Goal: Contribute content: Contribute content

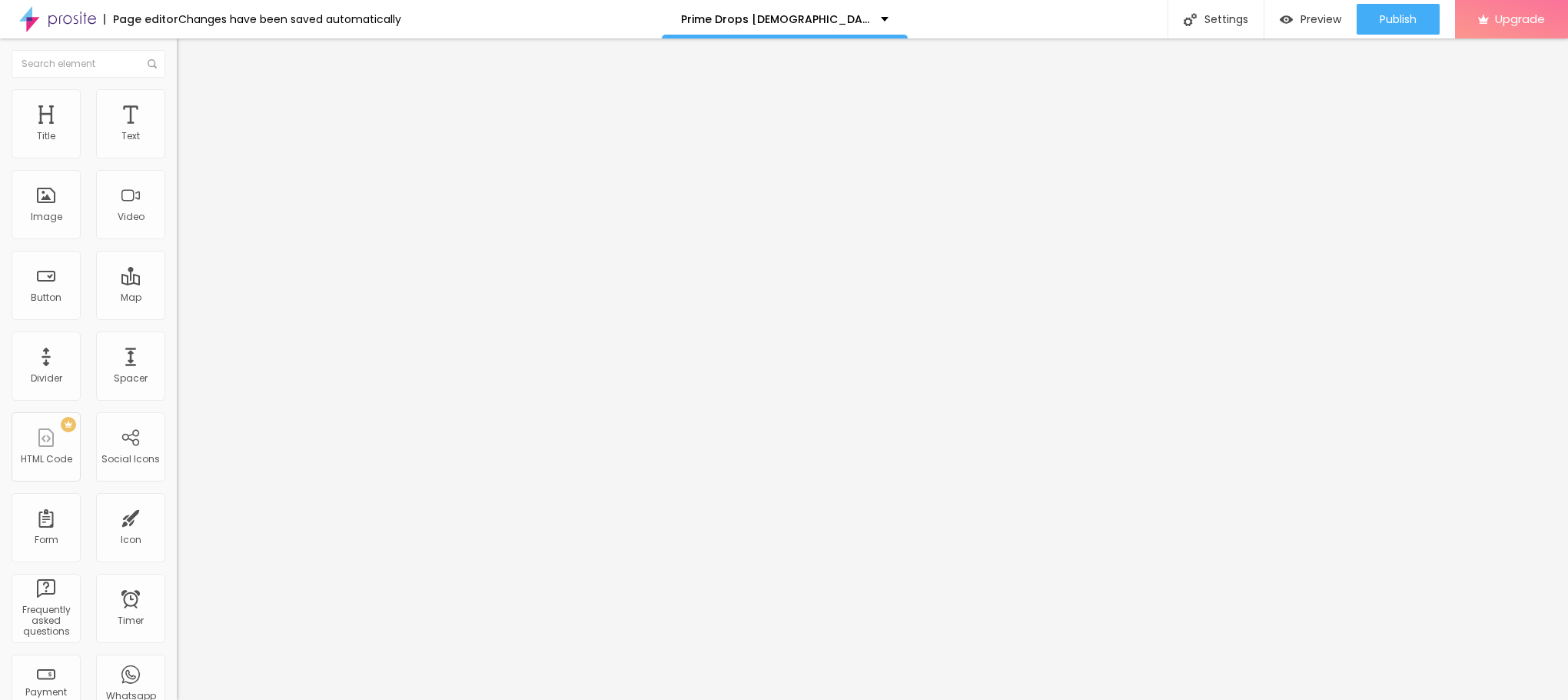
click at [177, 132] on span "Add image" at bounding box center [208, 125] width 63 height 13
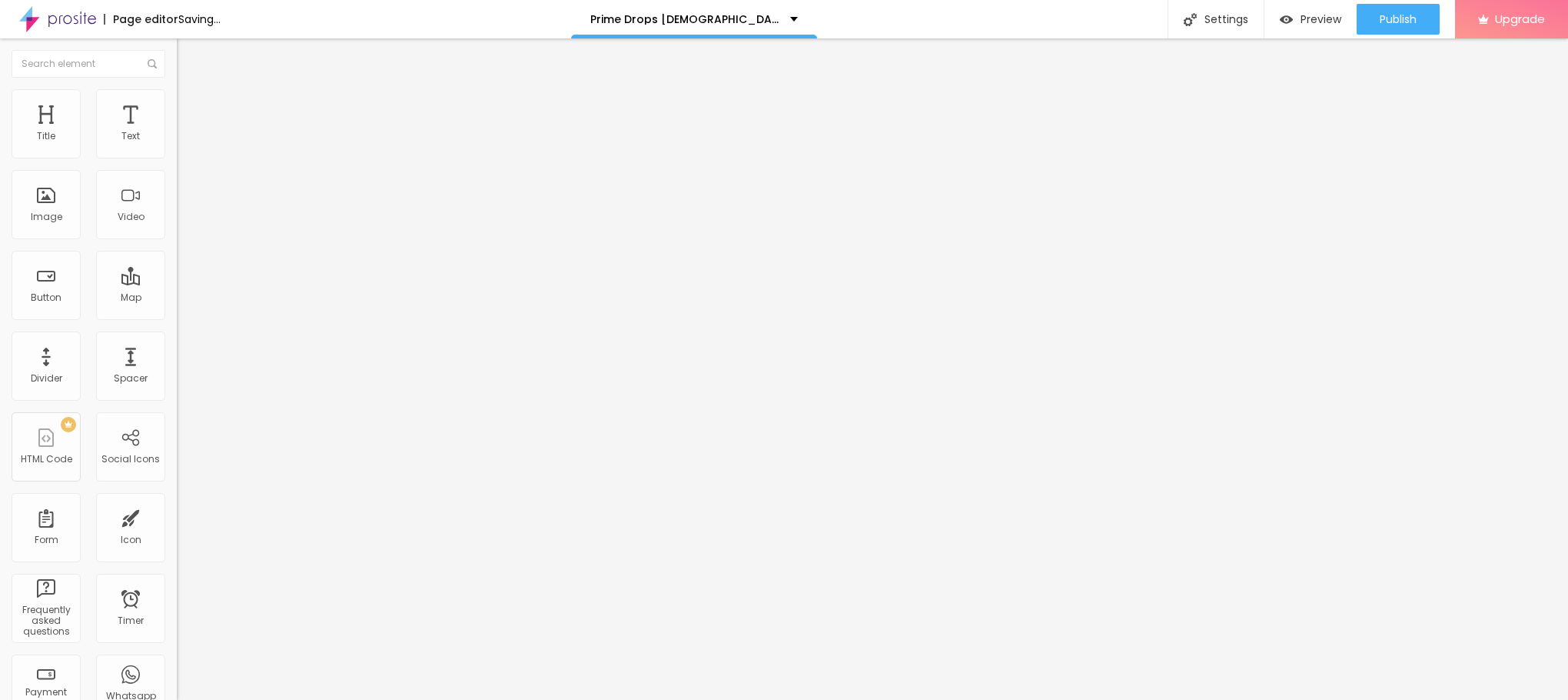
click at [177, 97] on ul "Content Style Advanced" at bounding box center [266, 97] width 177 height 46
click at [177, 99] on li "Style" at bounding box center [266, 97] width 177 height 15
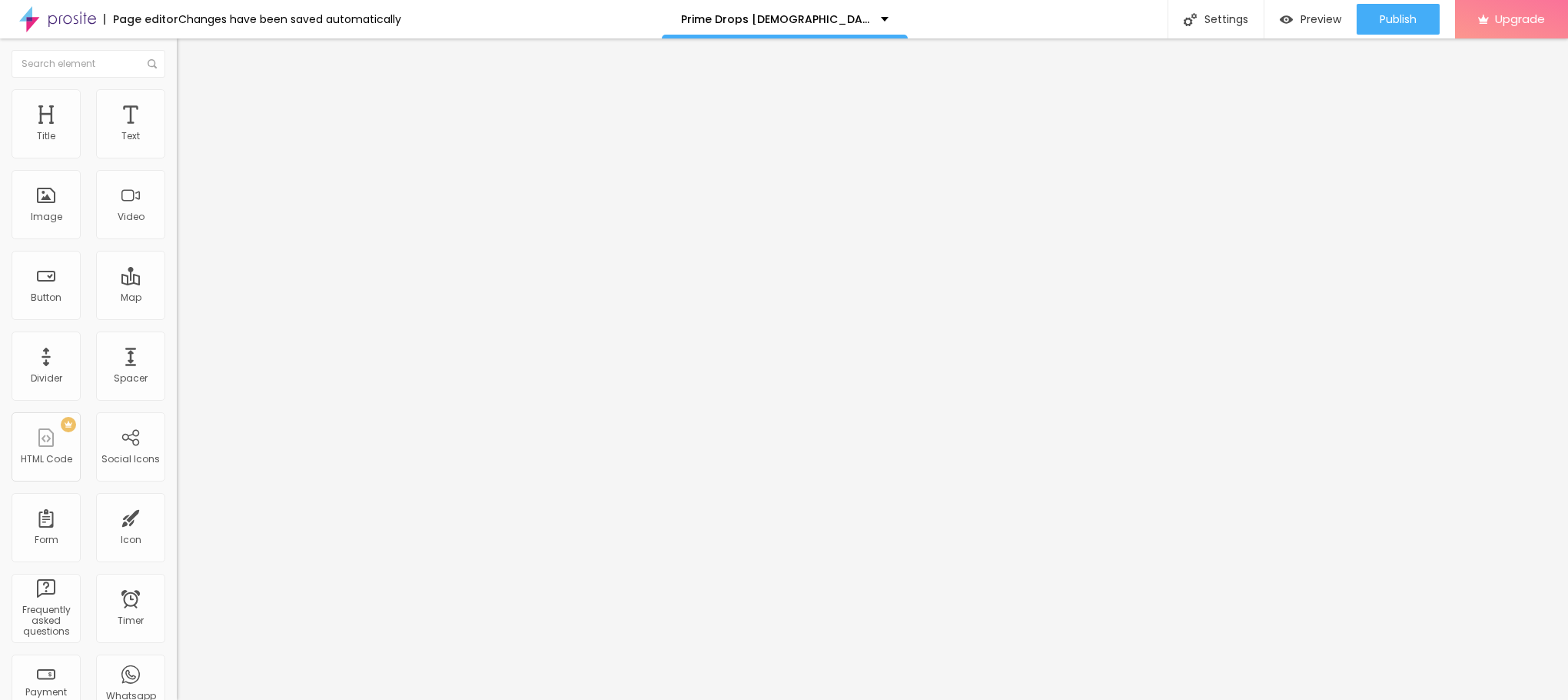
type input "95"
type input "90"
type input "85"
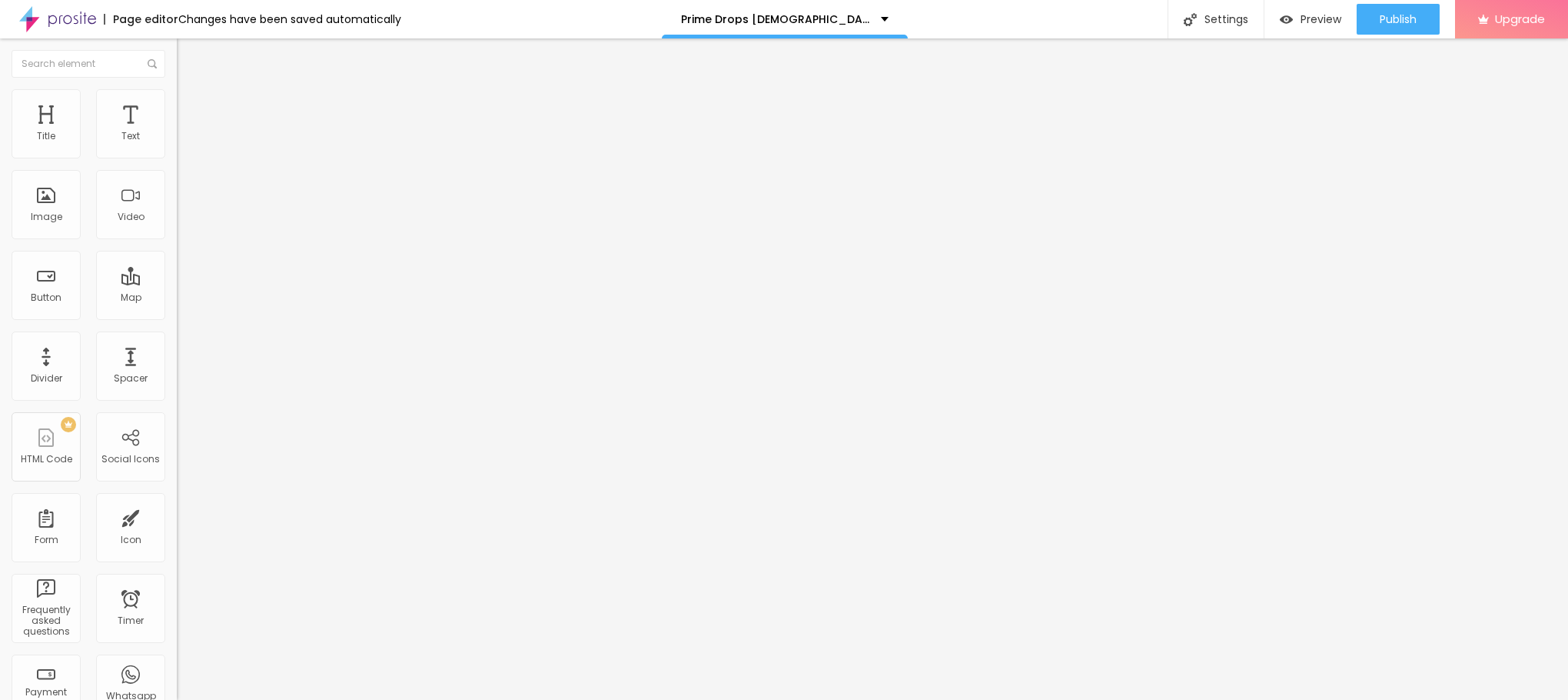
type input "85"
type input "80"
type input "75"
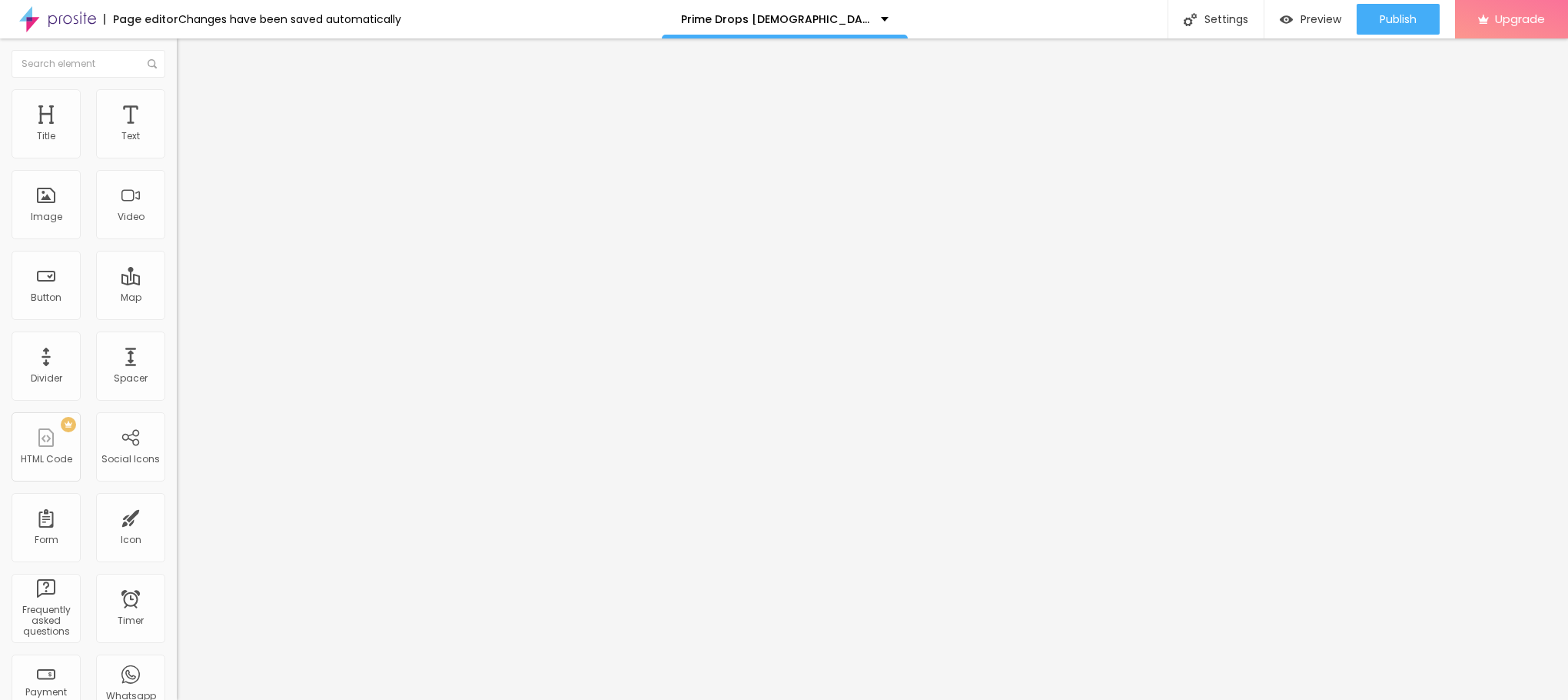
type input "70"
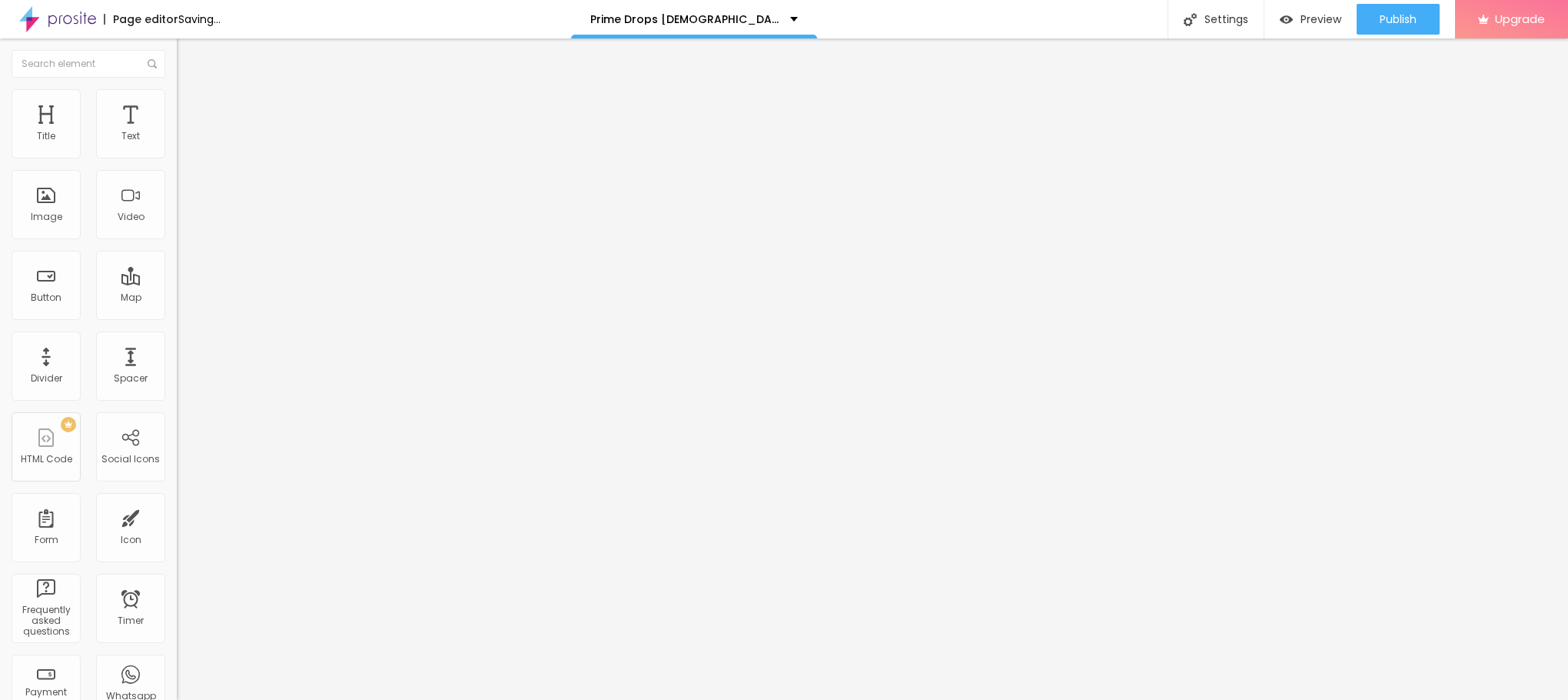
type input "65"
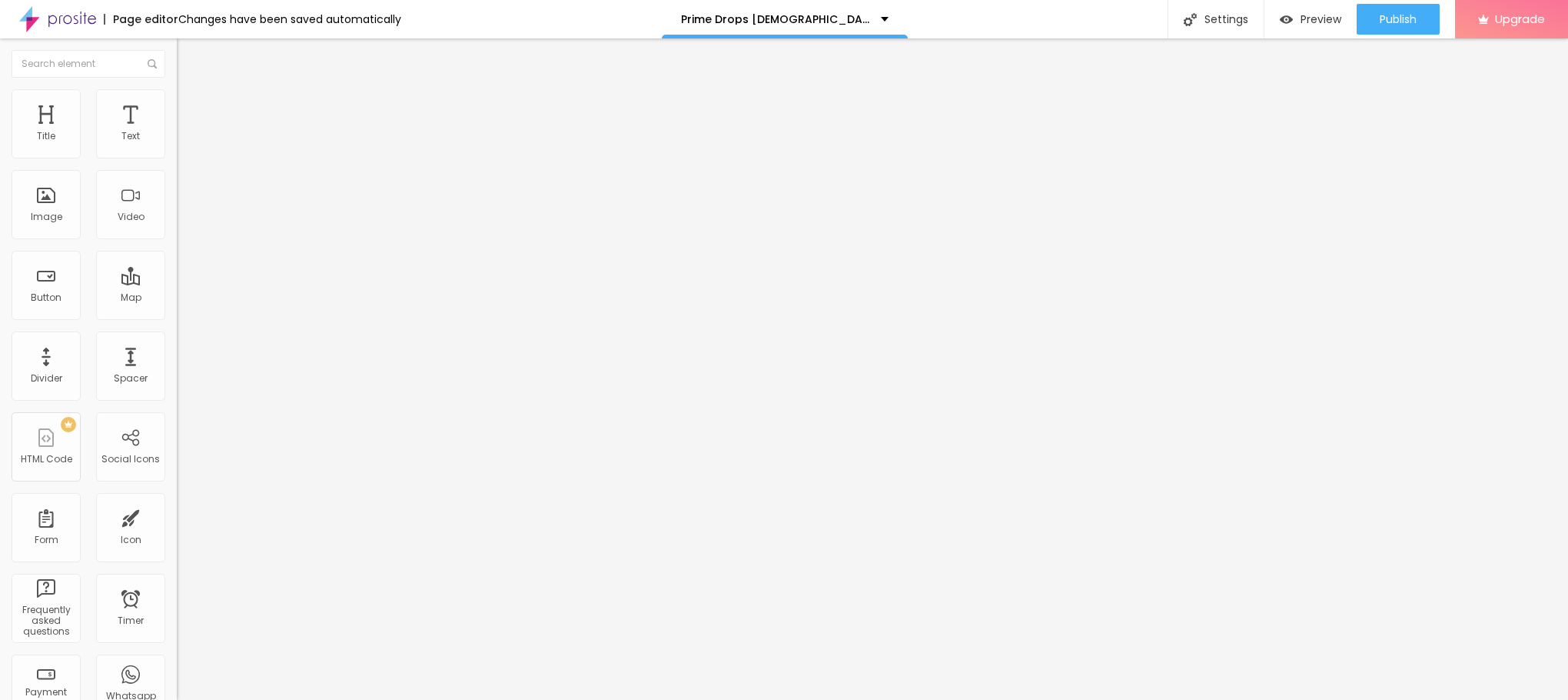
type input "60"
type input "55"
drag, startPoint x: 160, startPoint y: 173, endPoint x: 90, endPoint y: 164, distance: 70.6
type input "55"
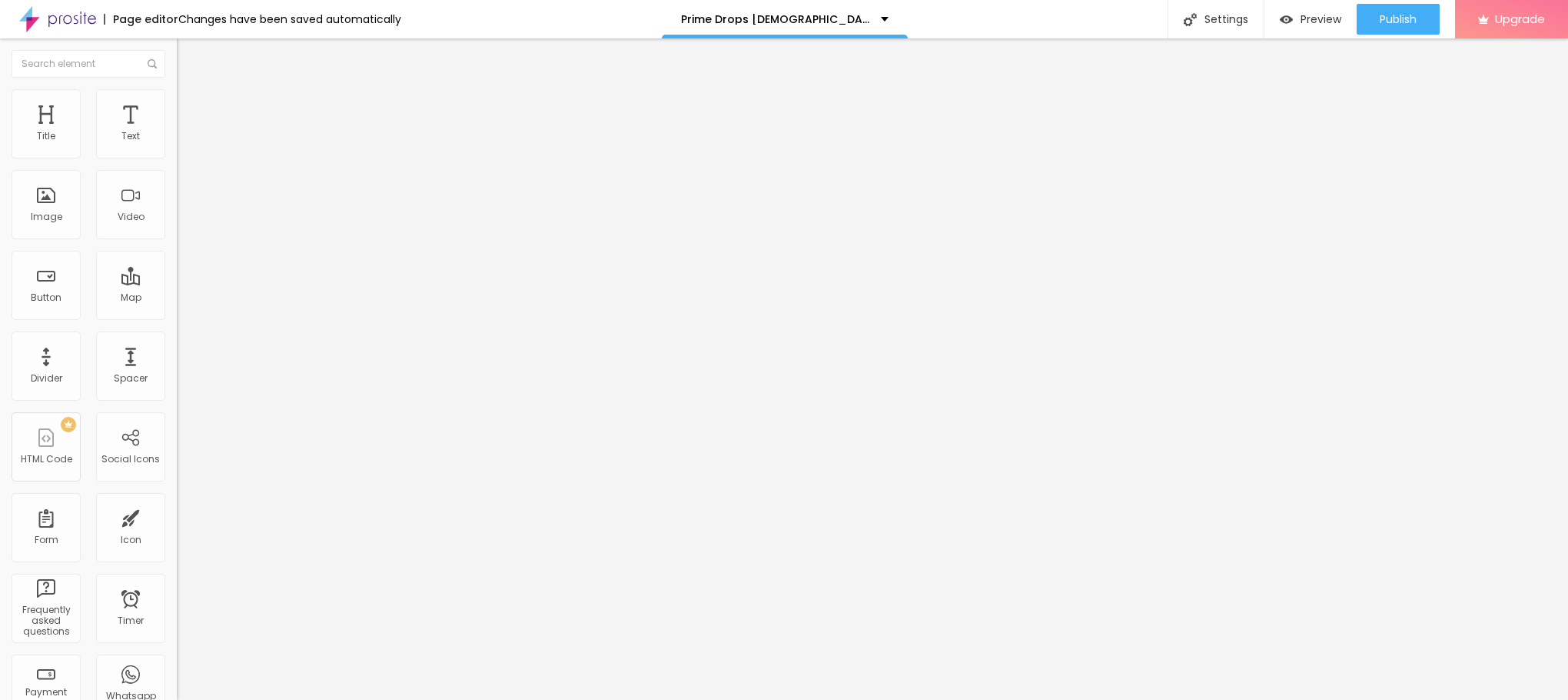
click at [177, 157] on input "range" at bounding box center [226, 152] width 99 height 13
click at [177, 89] on li "Content" at bounding box center [266, 81] width 177 height 15
click at [177, 156] on input "text" at bounding box center [269, 148] width 184 height 15
paste input "Prime Drops [DEMOGRAPHIC_DATA][MEDICAL_DATA]"
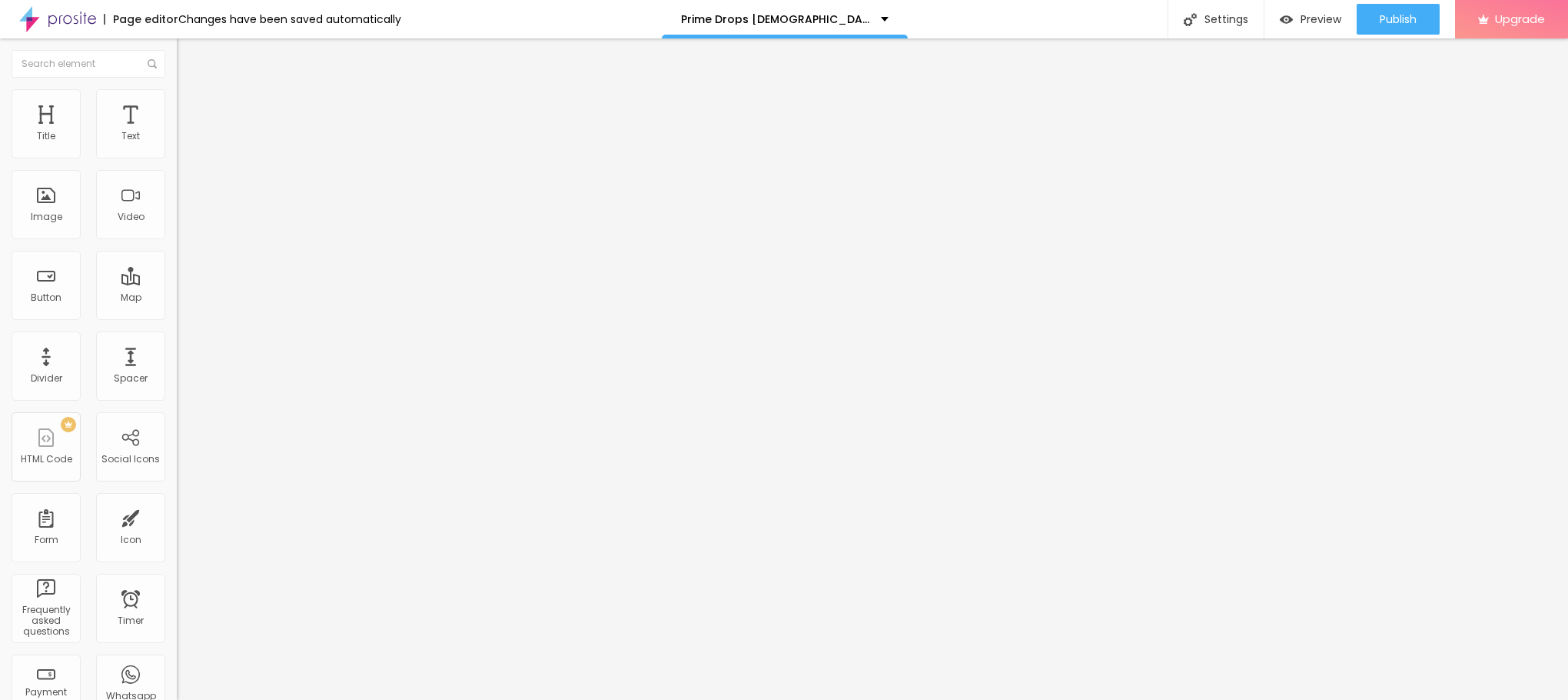
type input "Prime Drops [DEMOGRAPHIC_DATA][MEDICAL_DATA]"
drag, startPoint x: 77, startPoint y: 413, endPoint x: 173, endPoint y: 426, distance: 96.9
click at [177, 351] on div "Change image Image description (Alt) Prime Drops [DEMOGRAPHIC_DATA][MEDICAL_DAT…" at bounding box center [266, 235] width 177 height 232
paste input "[URL][DOMAIN_NAME]"
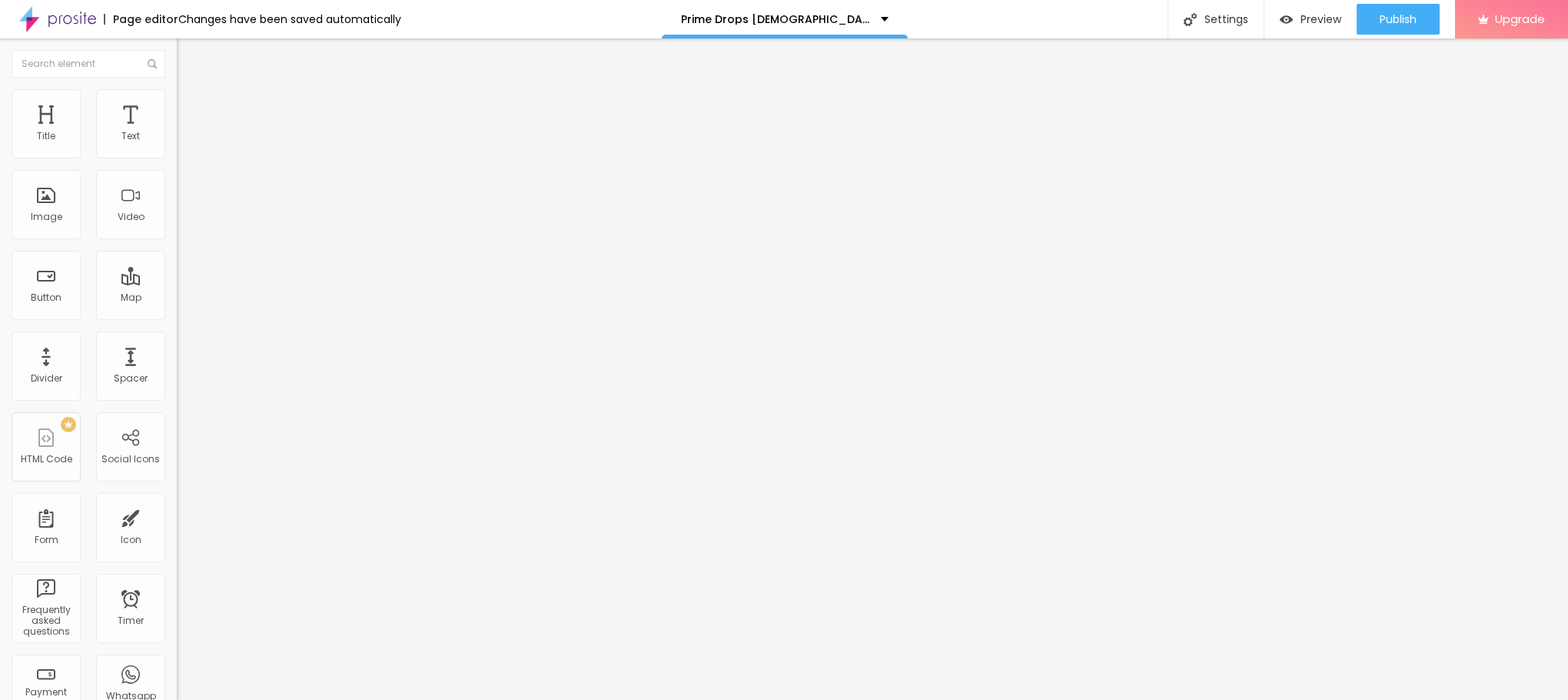
scroll to position [0, 39]
type input "[URL][DOMAIN_NAME]"
click at [177, 236] on span "Default" at bounding box center [193, 235] width 33 height 13
click at [177, 251] on span "Small" at bounding box center [190, 245] width 28 height 13
click at [177, 145] on input "Click me" at bounding box center [269, 136] width 184 height 15
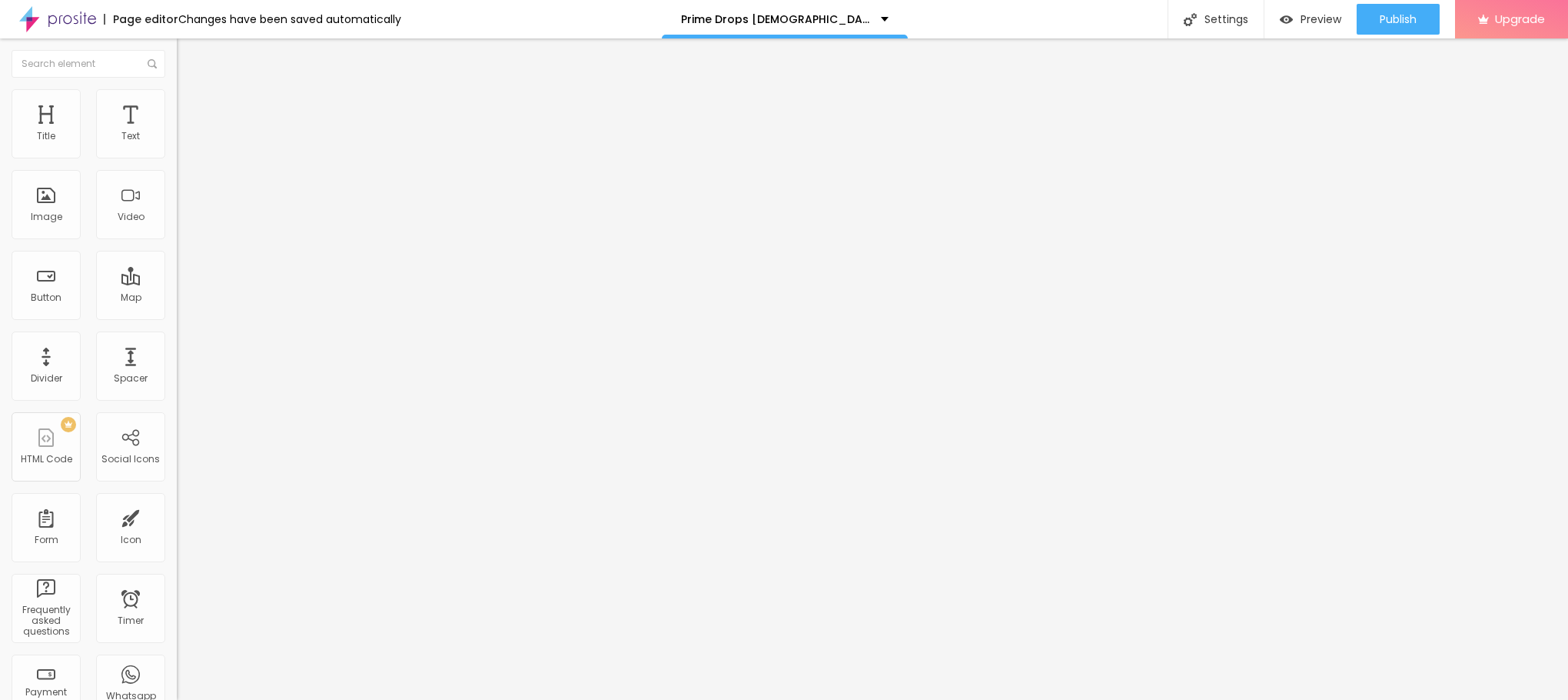
click at [177, 145] on input "Click me" at bounding box center [269, 136] width 184 height 15
paste input "😍👇SHOP NOW😍👇"
type input "😍👇SHOP NOW😍👇"
drag, startPoint x: 72, startPoint y: 392, endPoint x: 0, endPoint y: 386, distance: 72.2
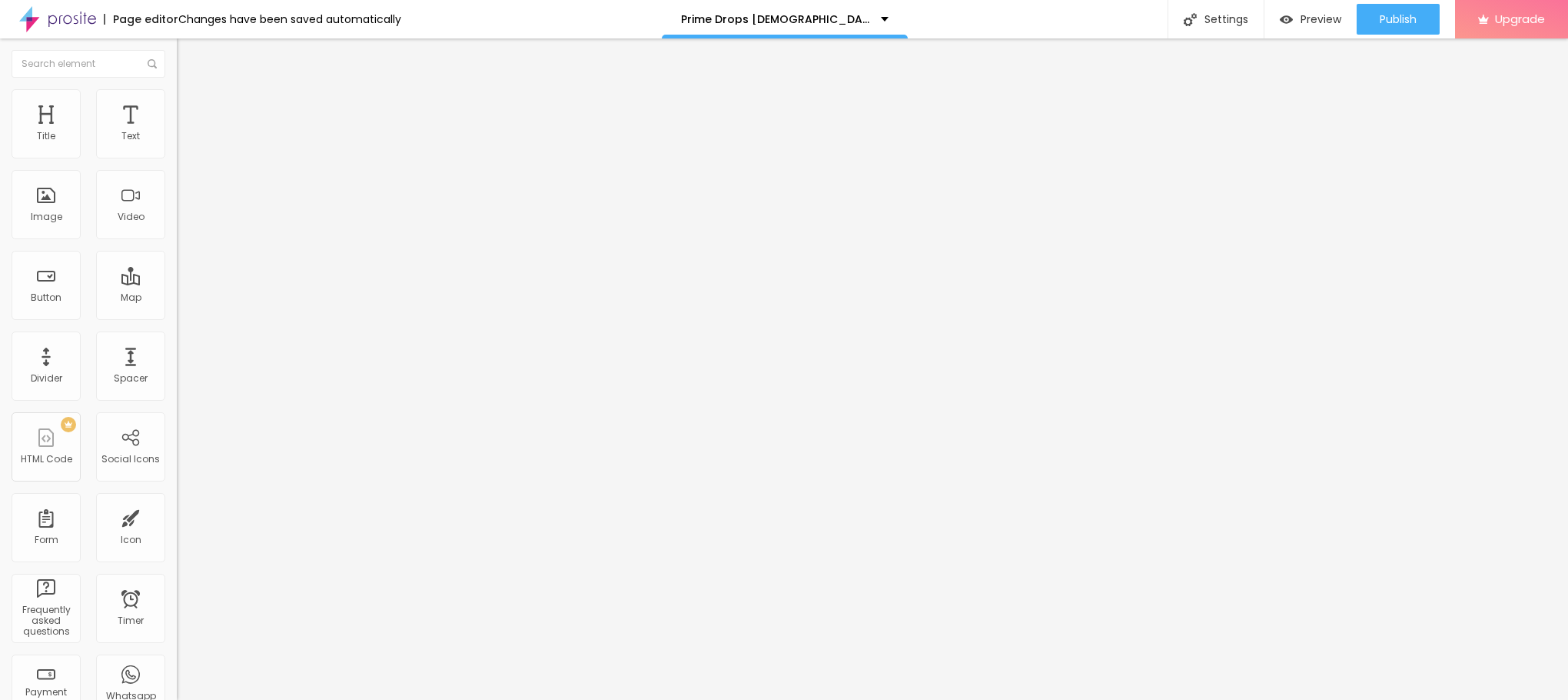
click at [177, 343] on div "Text 😍👇SHOP NOW😍👇 Align Size Small Small Default Big Link URL https:// Open in …" at bounding box center [266, 232] width 177 height 223
paste input "[URL][DOMAIN_NAME]"
type input "[URL][DOMAIN_NAME]"
click at [184, 222] on icon "button" at bounding box center [187, 218] width 6 height 6
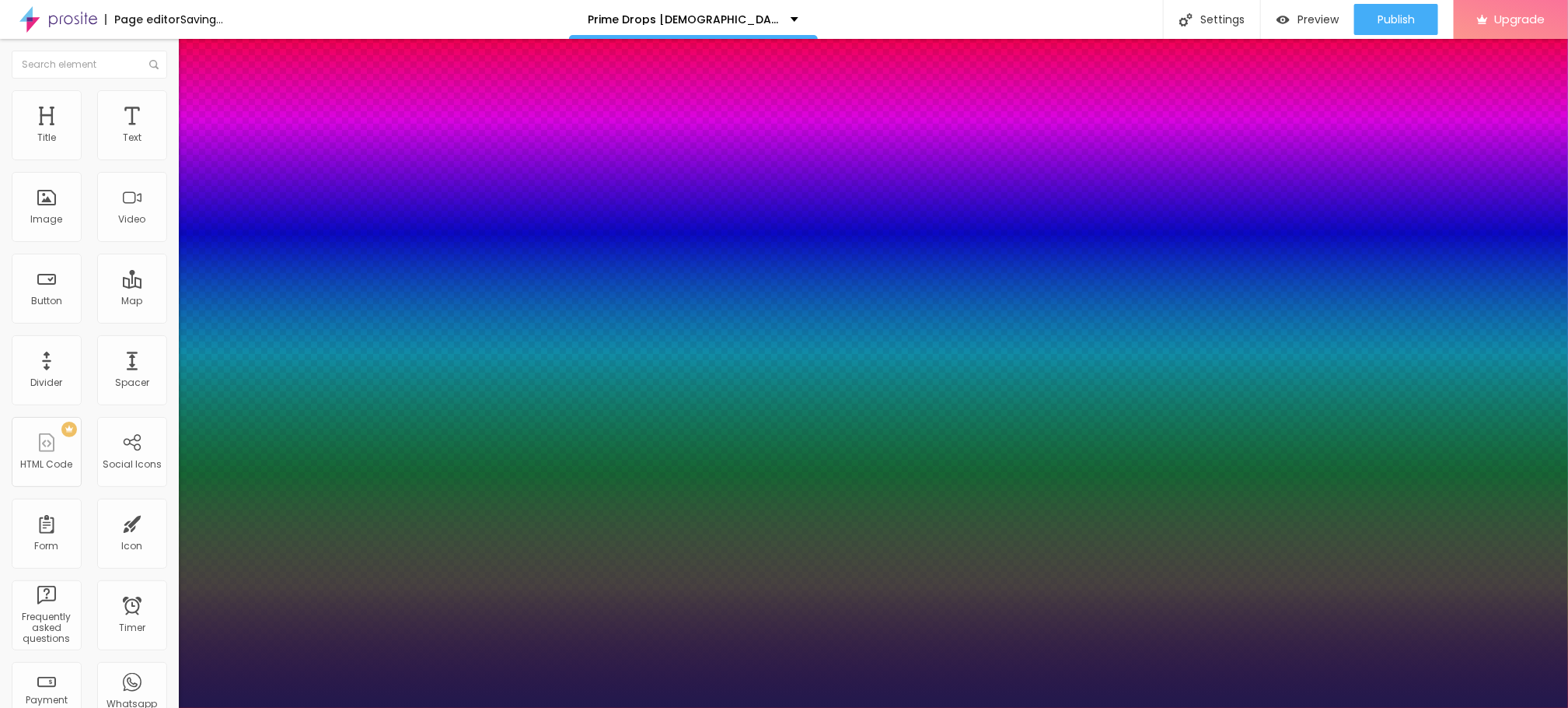
type input "1"
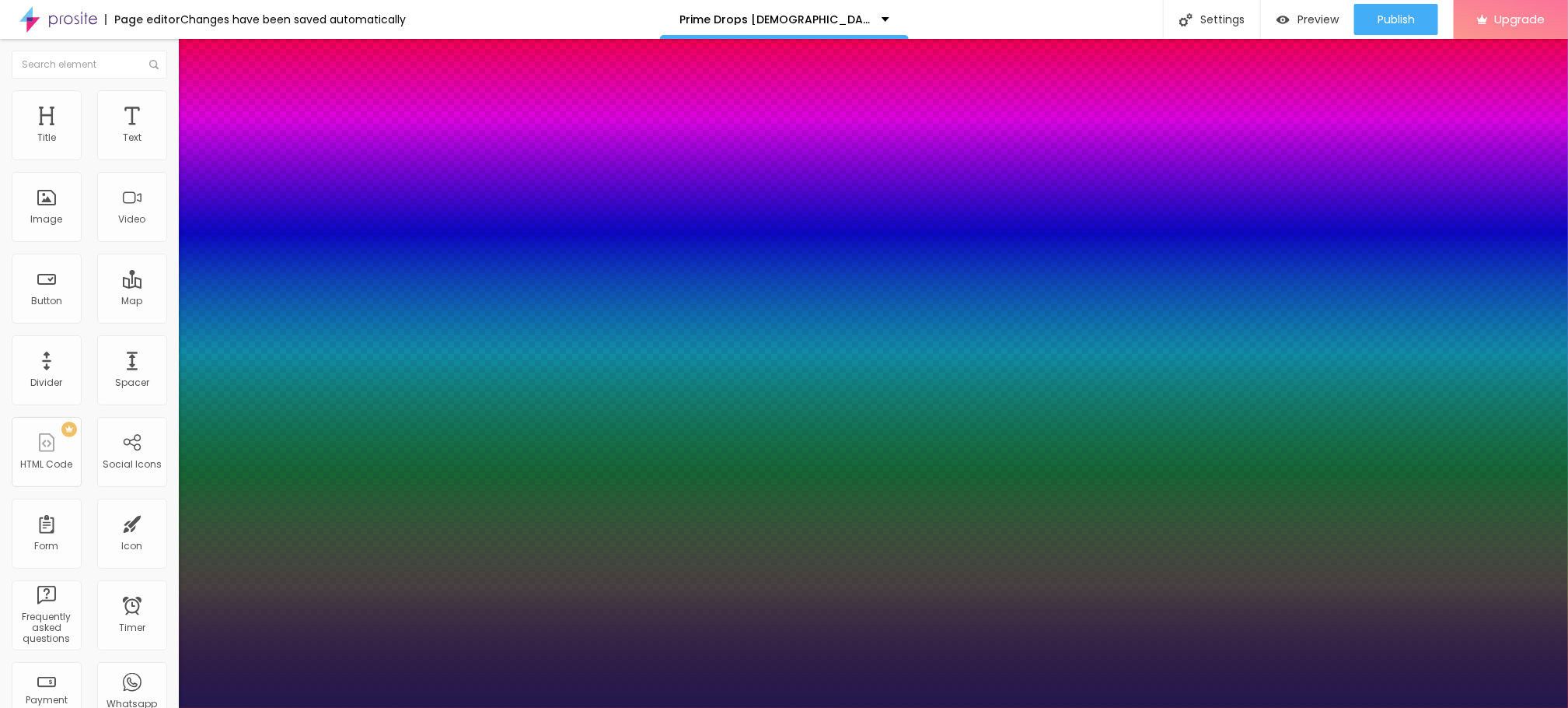
type input "27"
type input "1"
type input "29"
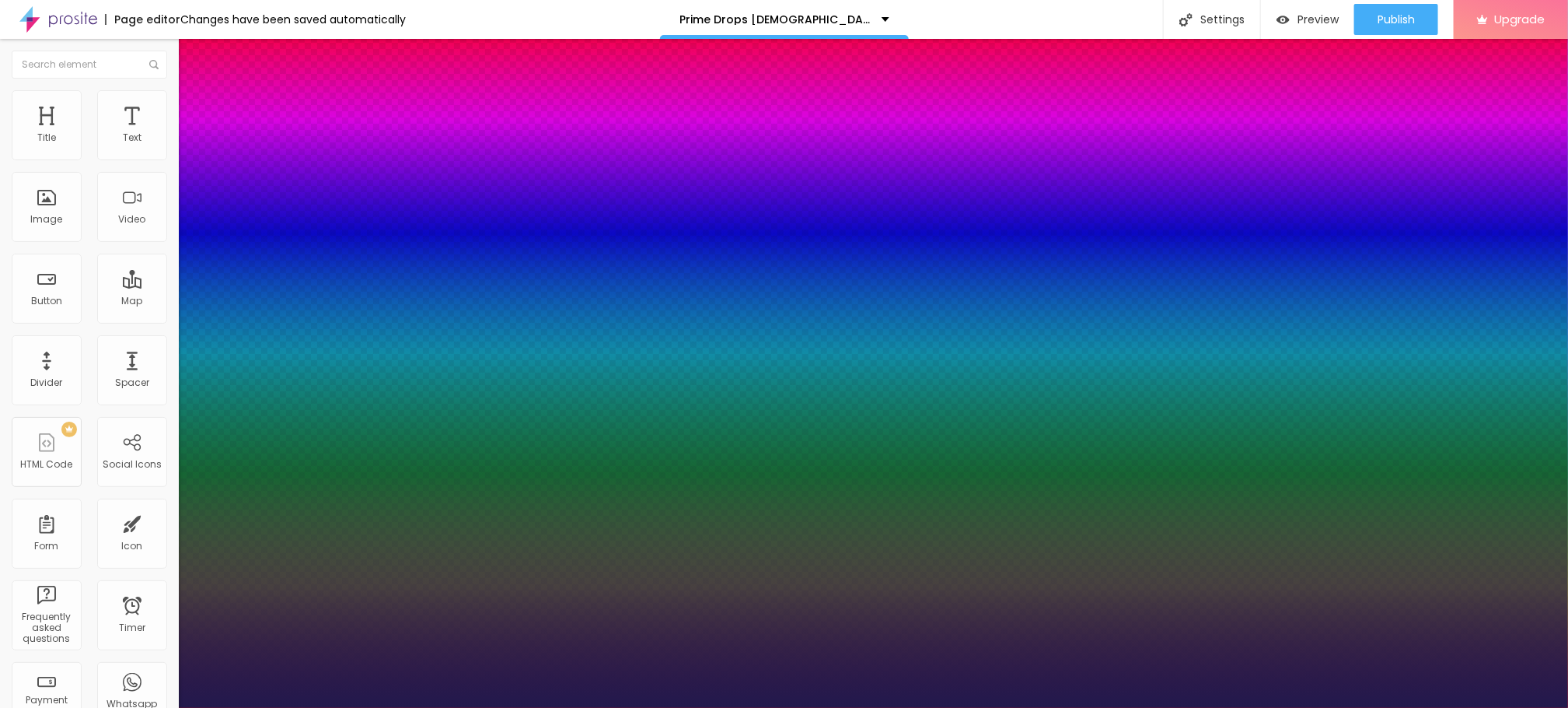
type input "1"
type input "32"
type input "1"
type input "33"
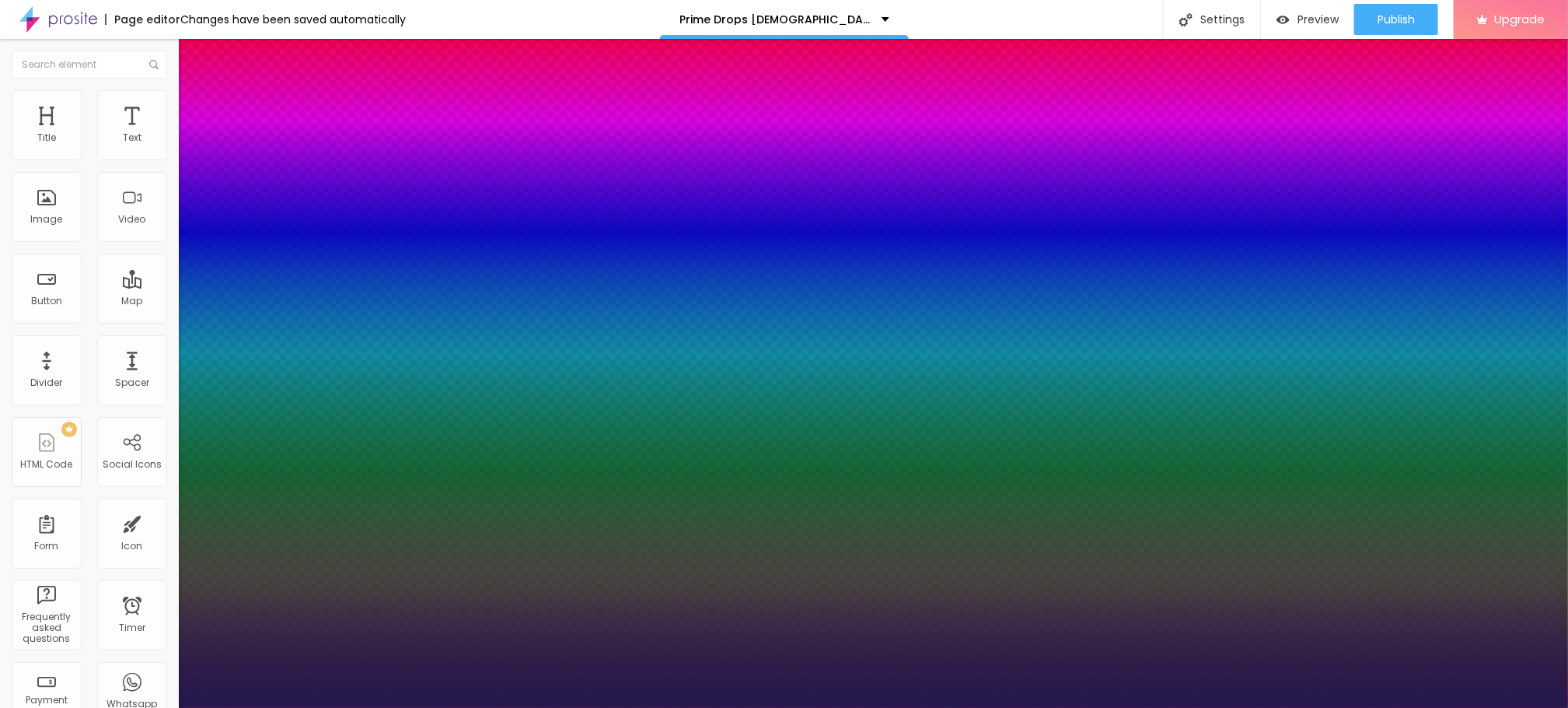
type input "33"
type input "1"
type input "37"
type input "1"
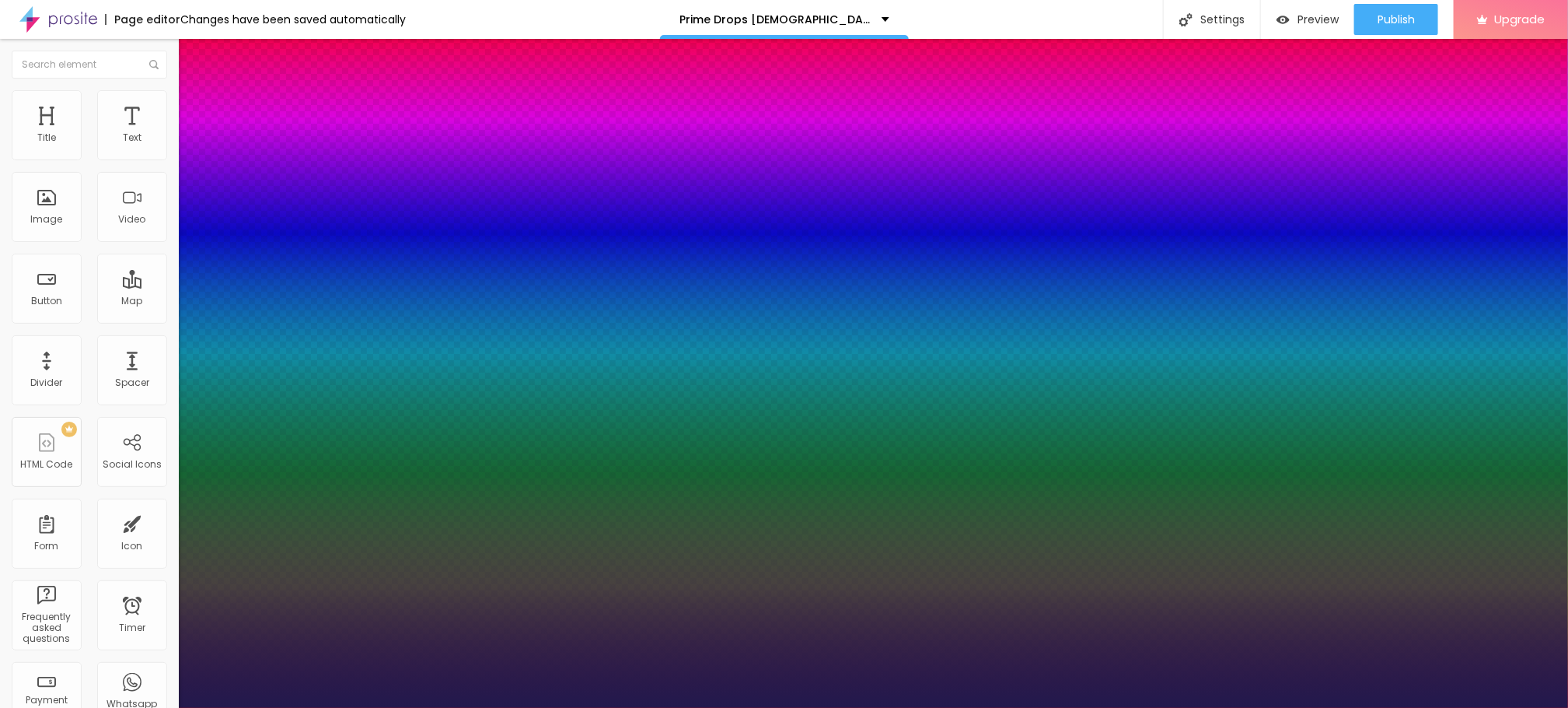
drag, startPoint x: 208, startPoint y: 436, endPoint x: 236, endPoint y: 436, distance: 28.0
type input "37"
type input "1"
click at [825, 707] on div at bounding box center [784, 708] width 1568 height 0
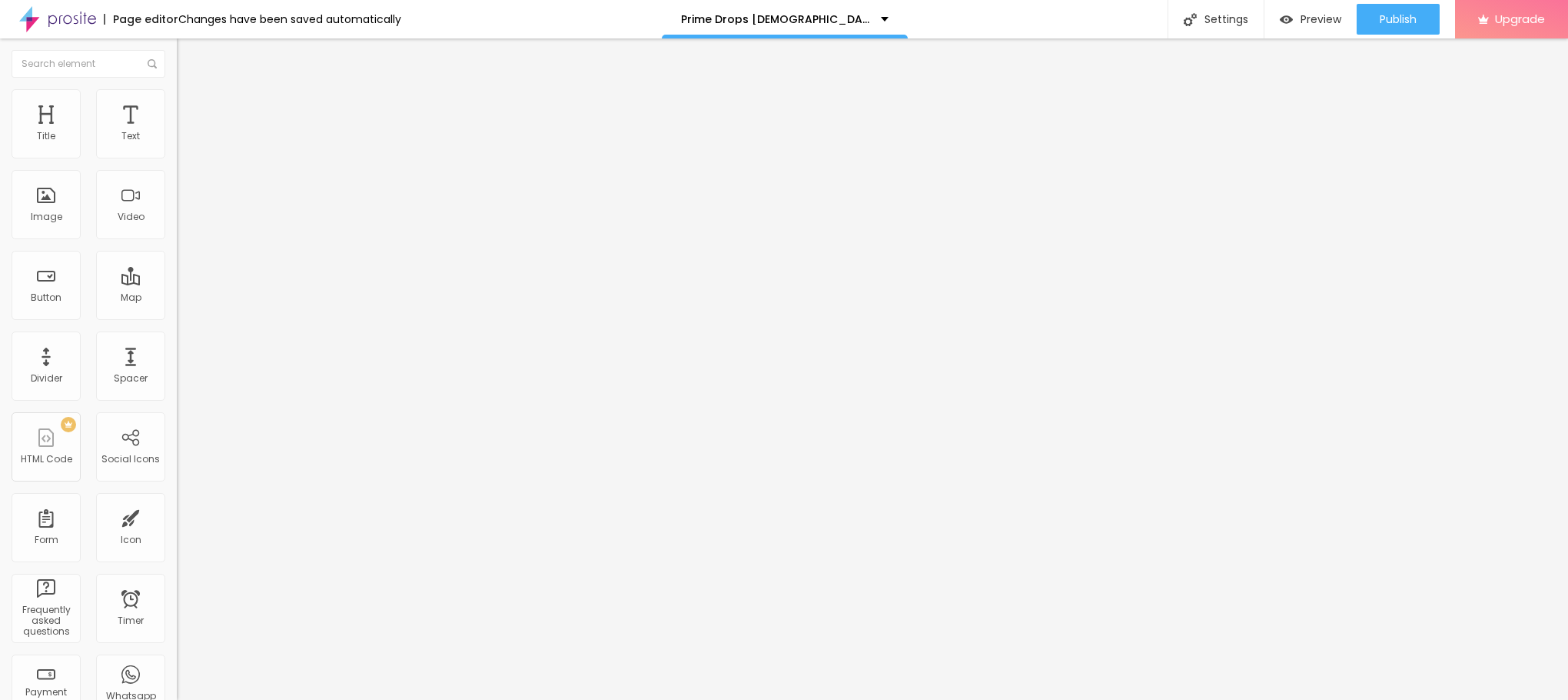
click at [189, 58] on div "Edit Title" at bounding box center [223, 56] width 69 height 13
click at [177, 148] on button "button" at bounding box center [188, 139] width 21 height 16
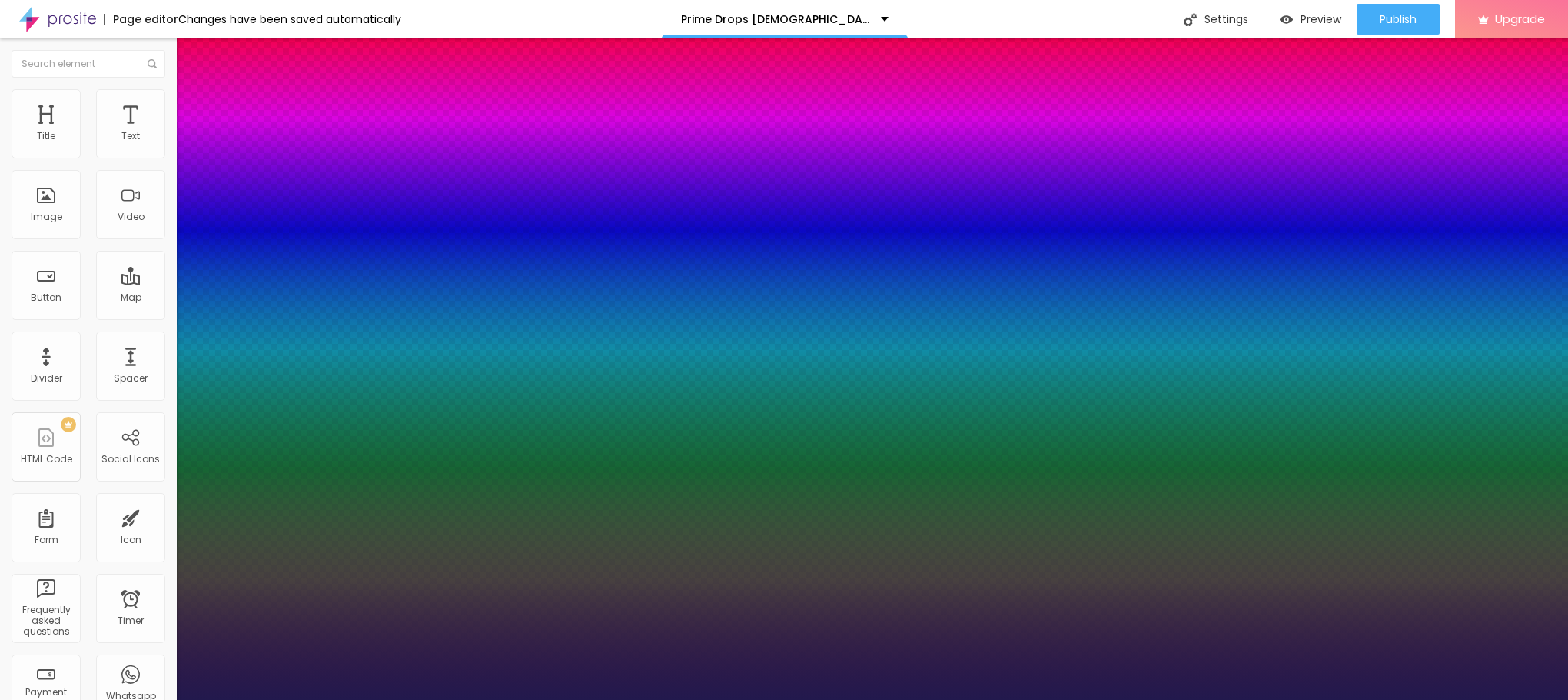
type input "1"
type input "17"
type input "1"
type input "18"
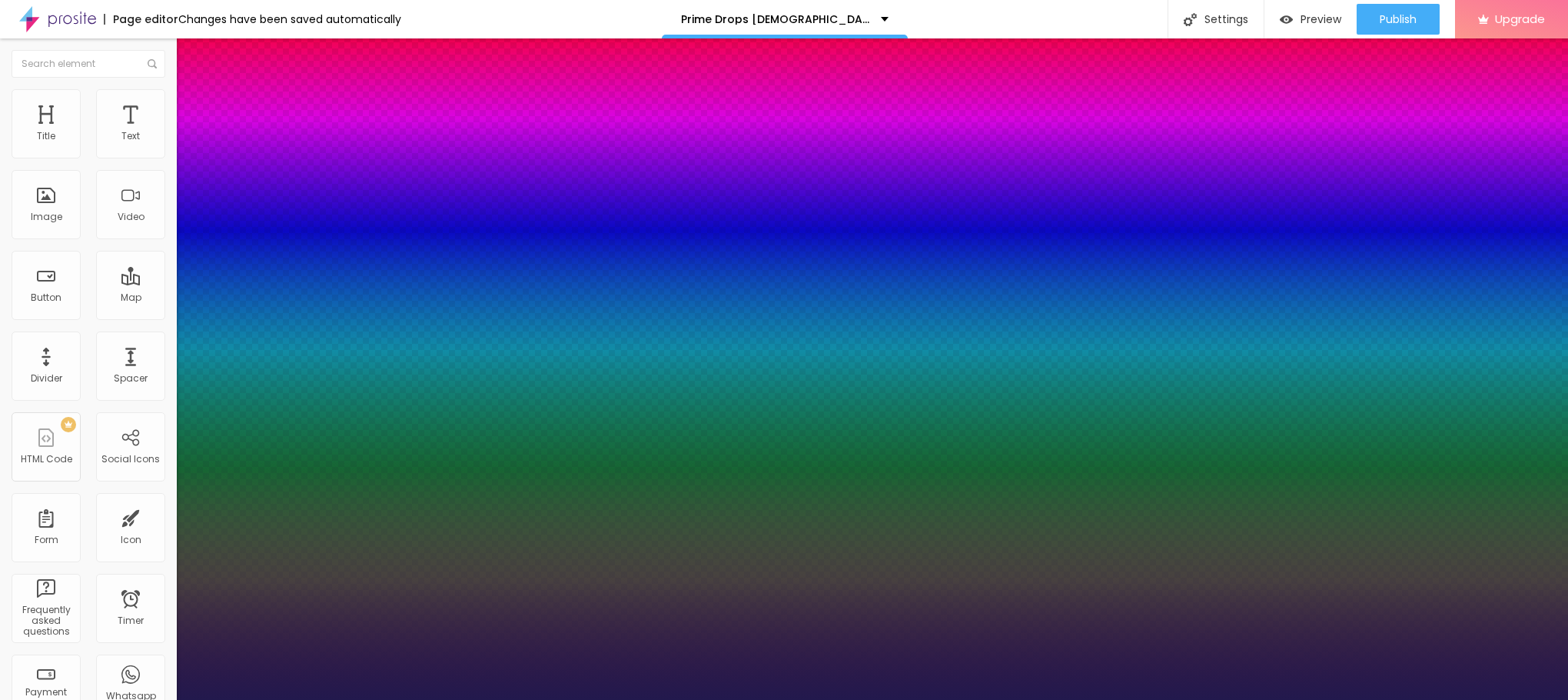
type input "18"
type input "1"
type input "19"
type input "1"
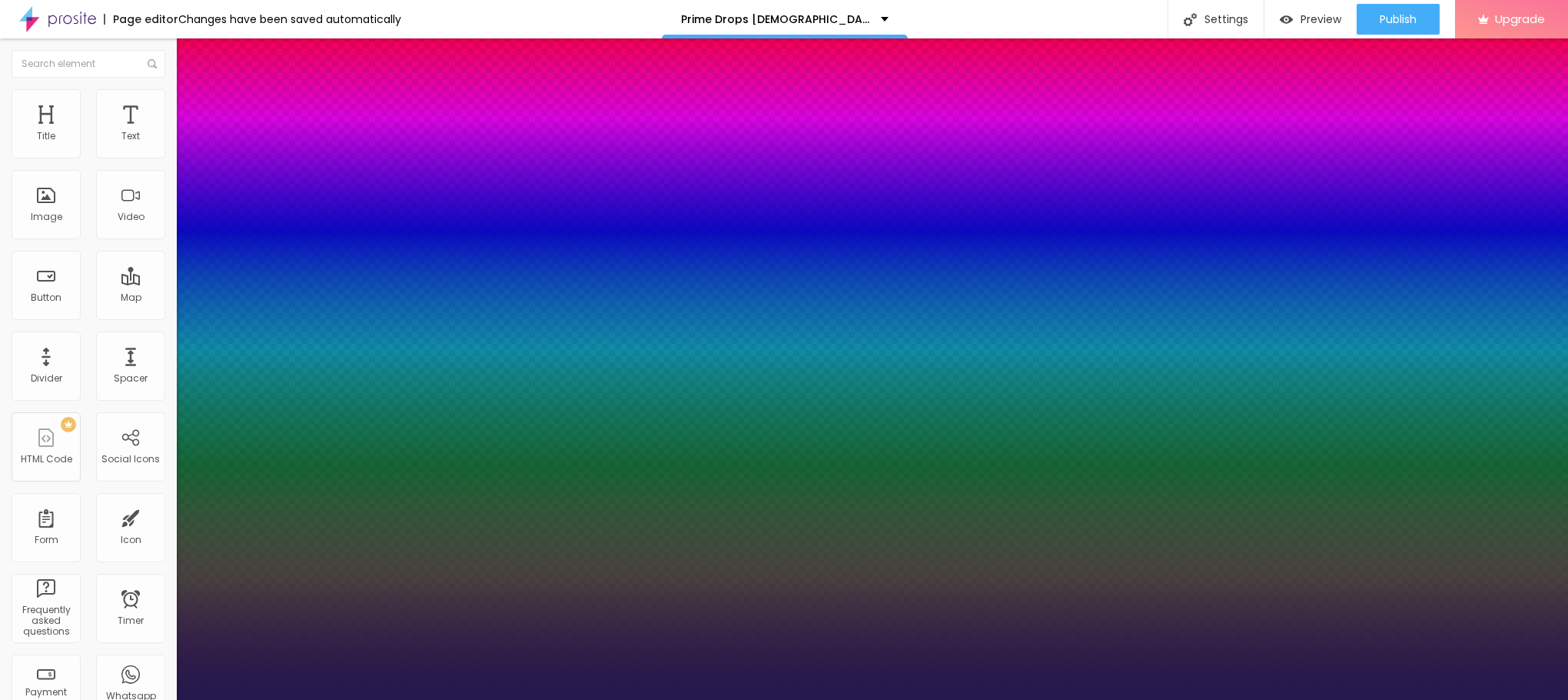
type input "20"
type input "1"
type input "25"
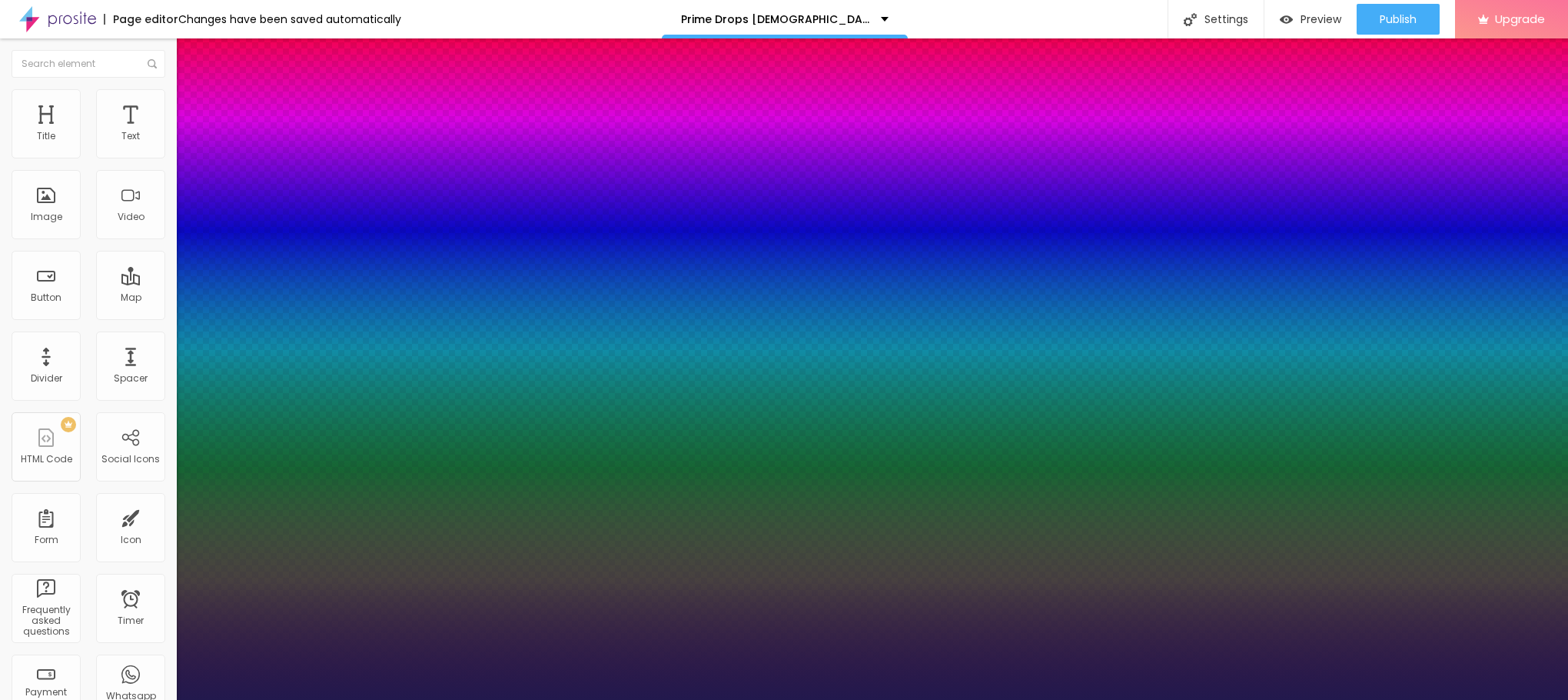
type input "1"
drag, startPoint x: 208, startPoint y: 264, endPoint x: 219, endPoint y: 261, distance: 11.4
type input "25"
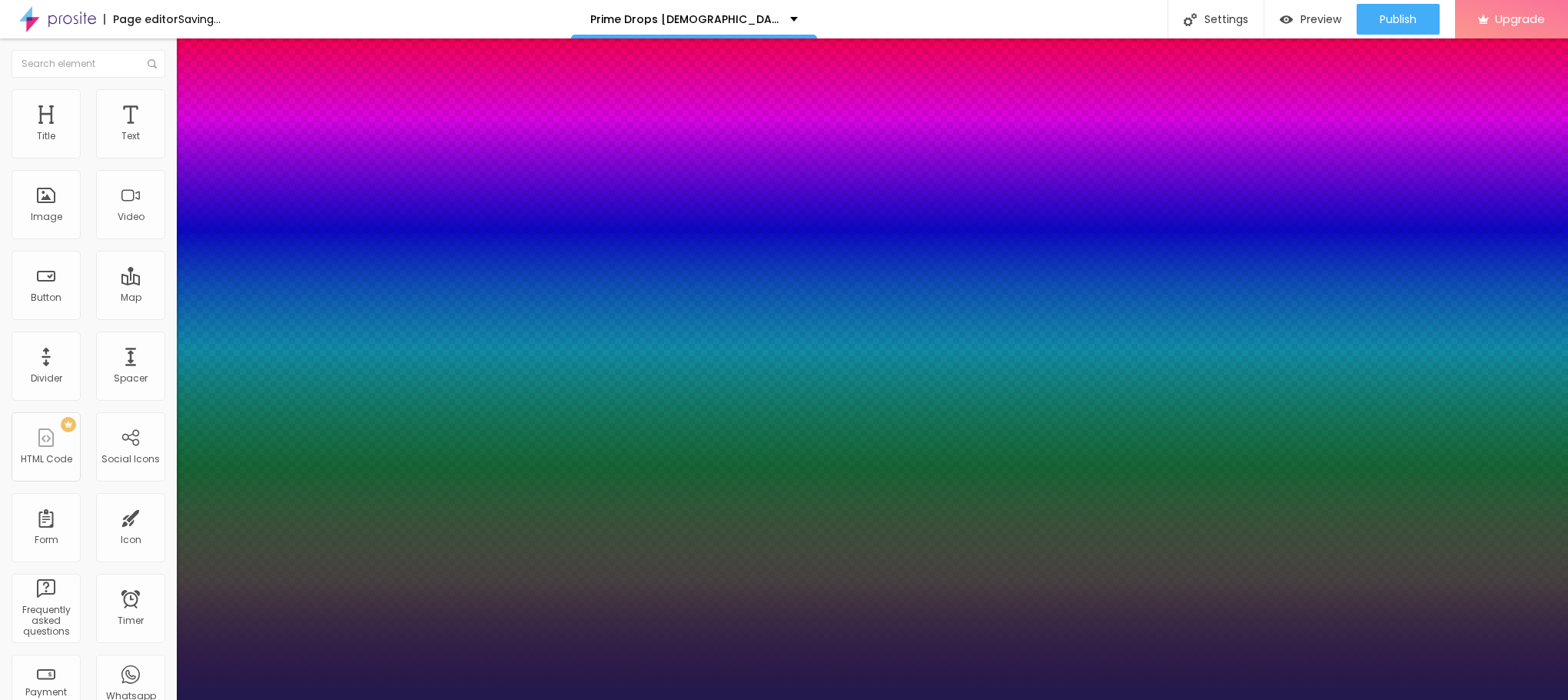
type input "1"
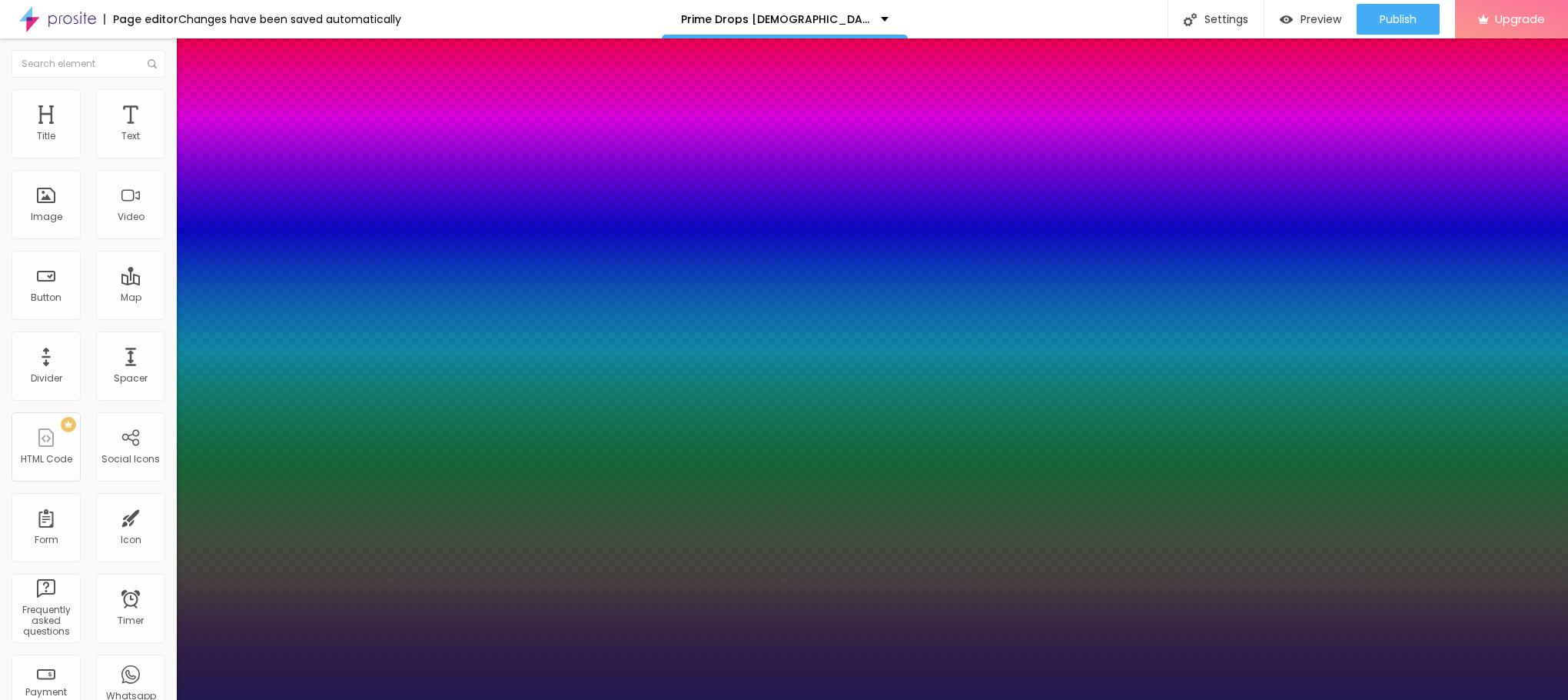
type input "19"
type input "1"
type input "17"
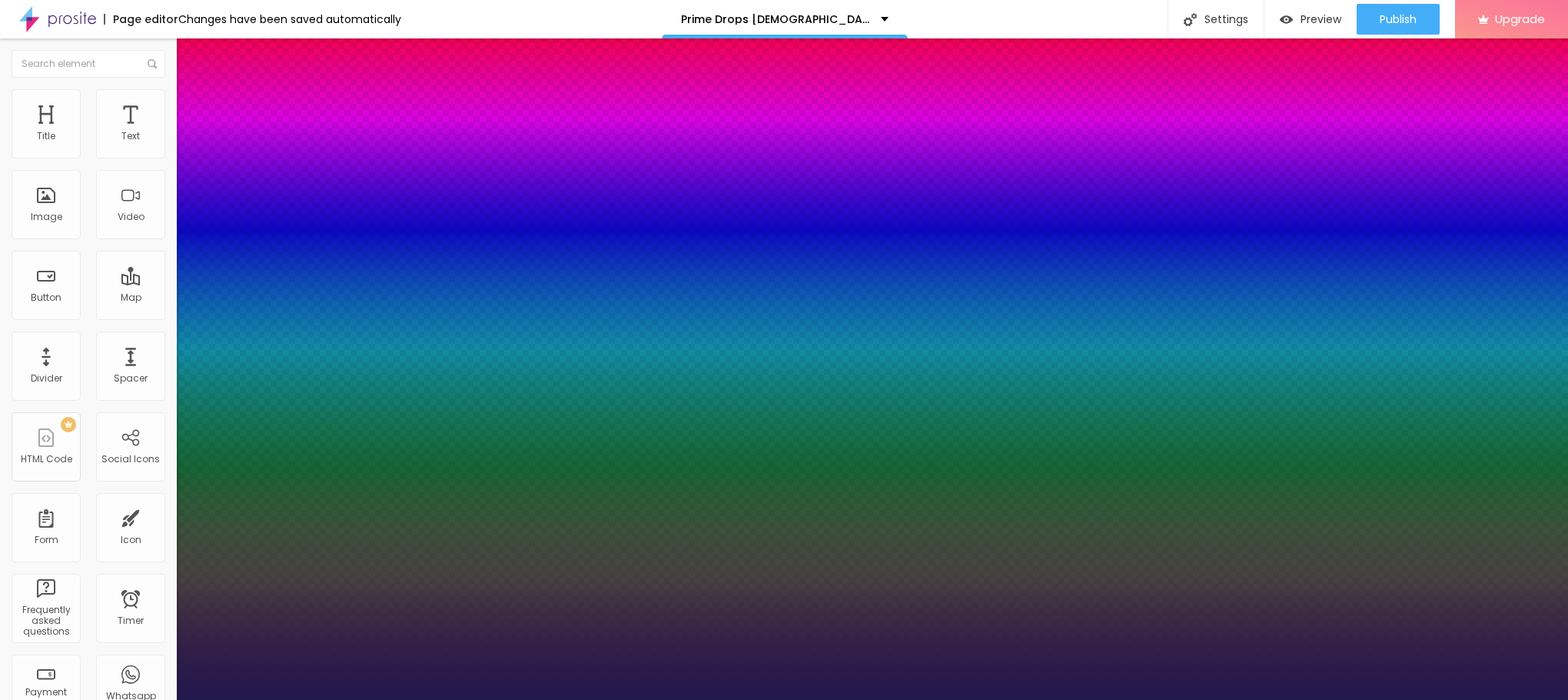
type input "1"
type input "17"
click at [534, 699] on div at bounding box center [784, 700] width 1568 height 0
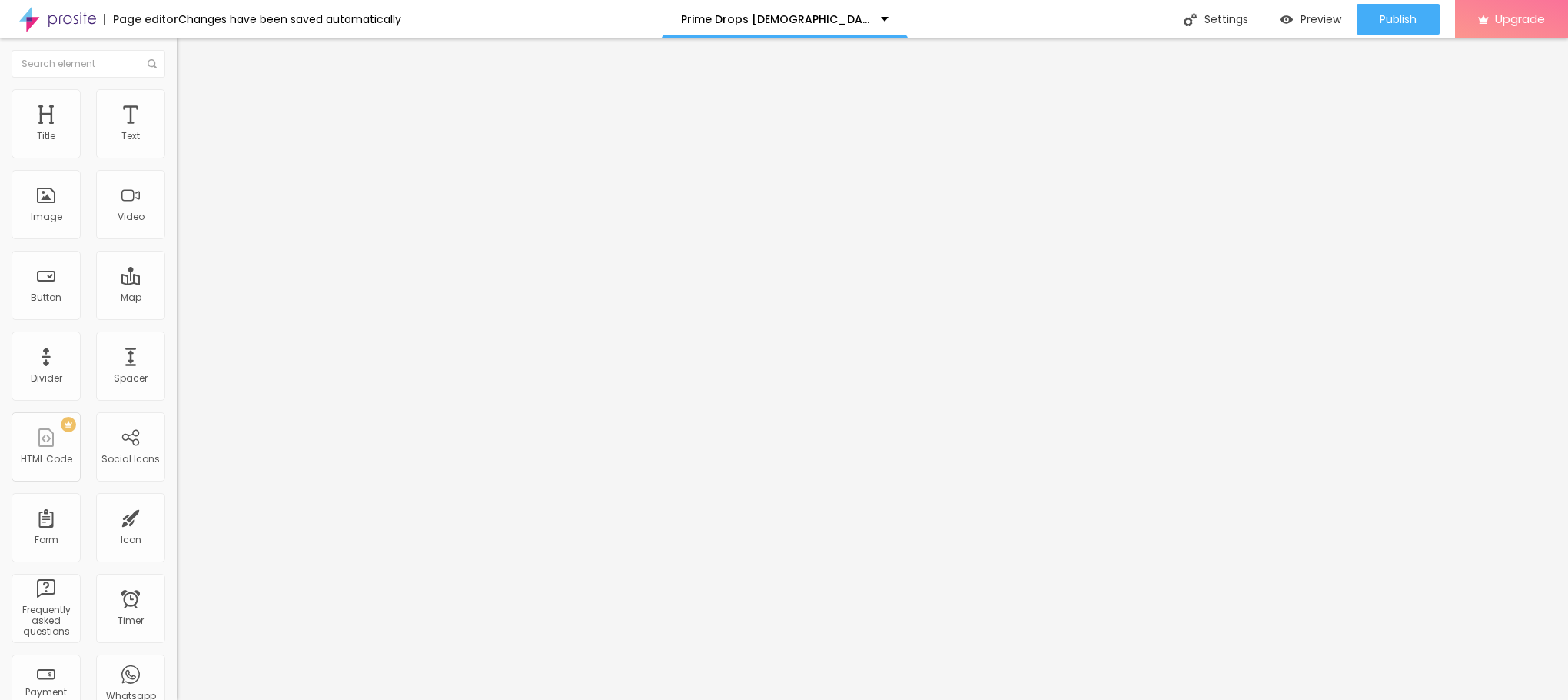
click at [177, 148] on button "button" at bounding box center [188, 139] width 21 height 16
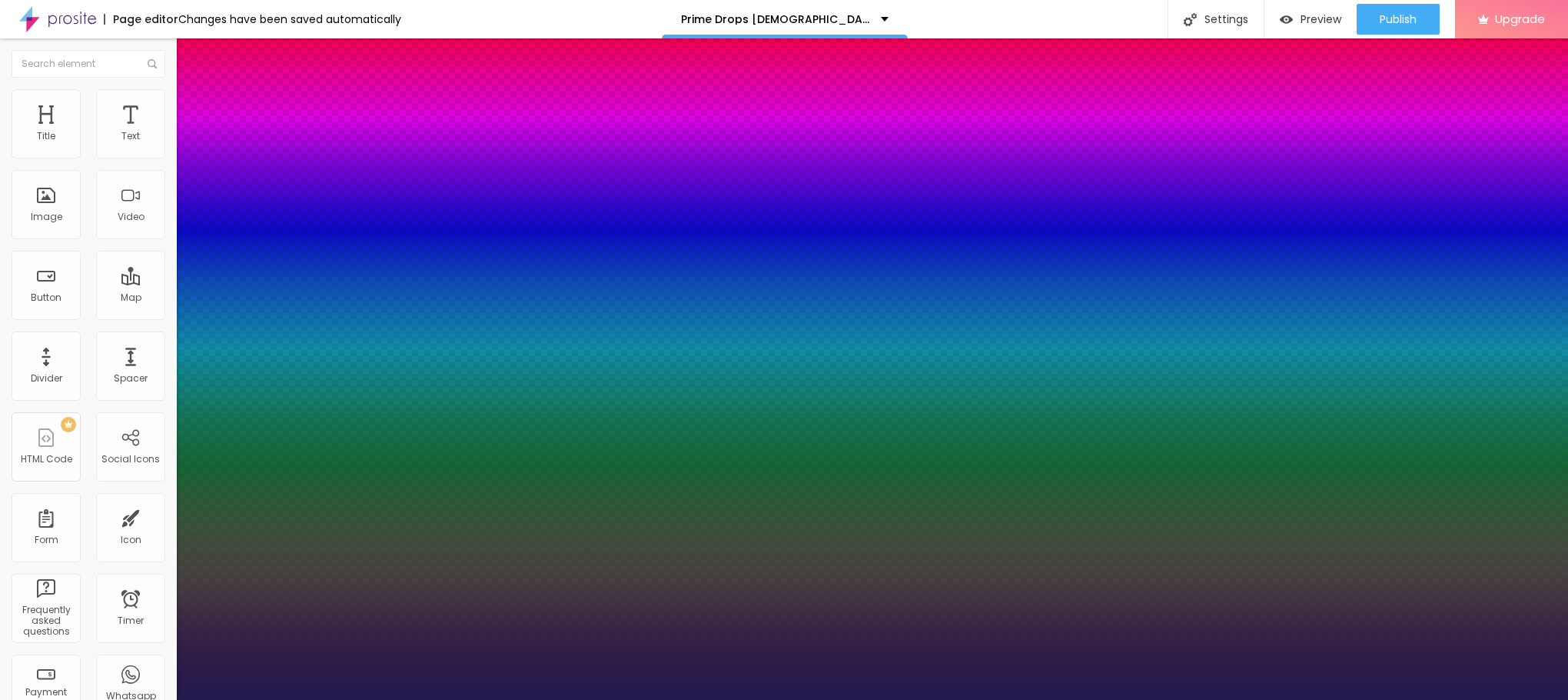
type input "1"
type input "14"
type input "1"
type input "16"
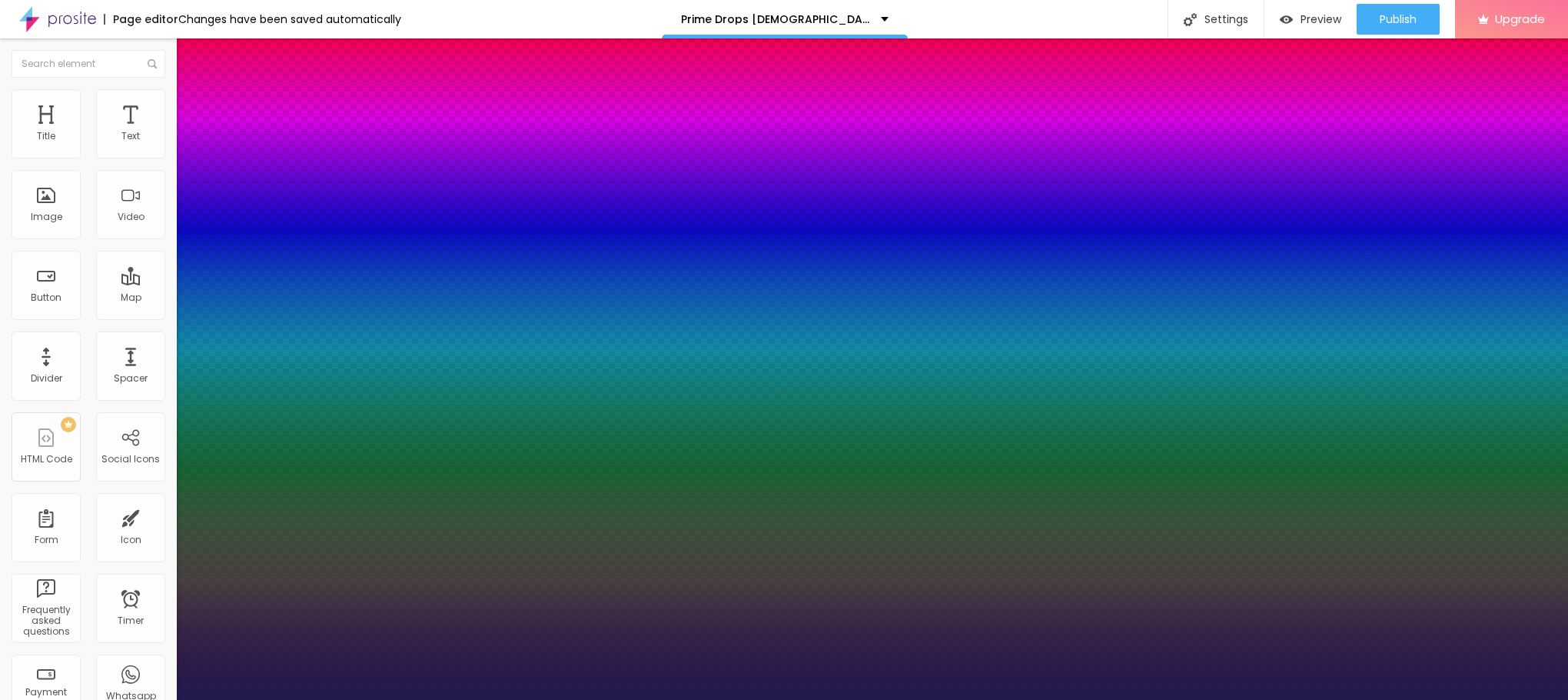
type input "16"
type input "1"
type input "18"
type input "1"
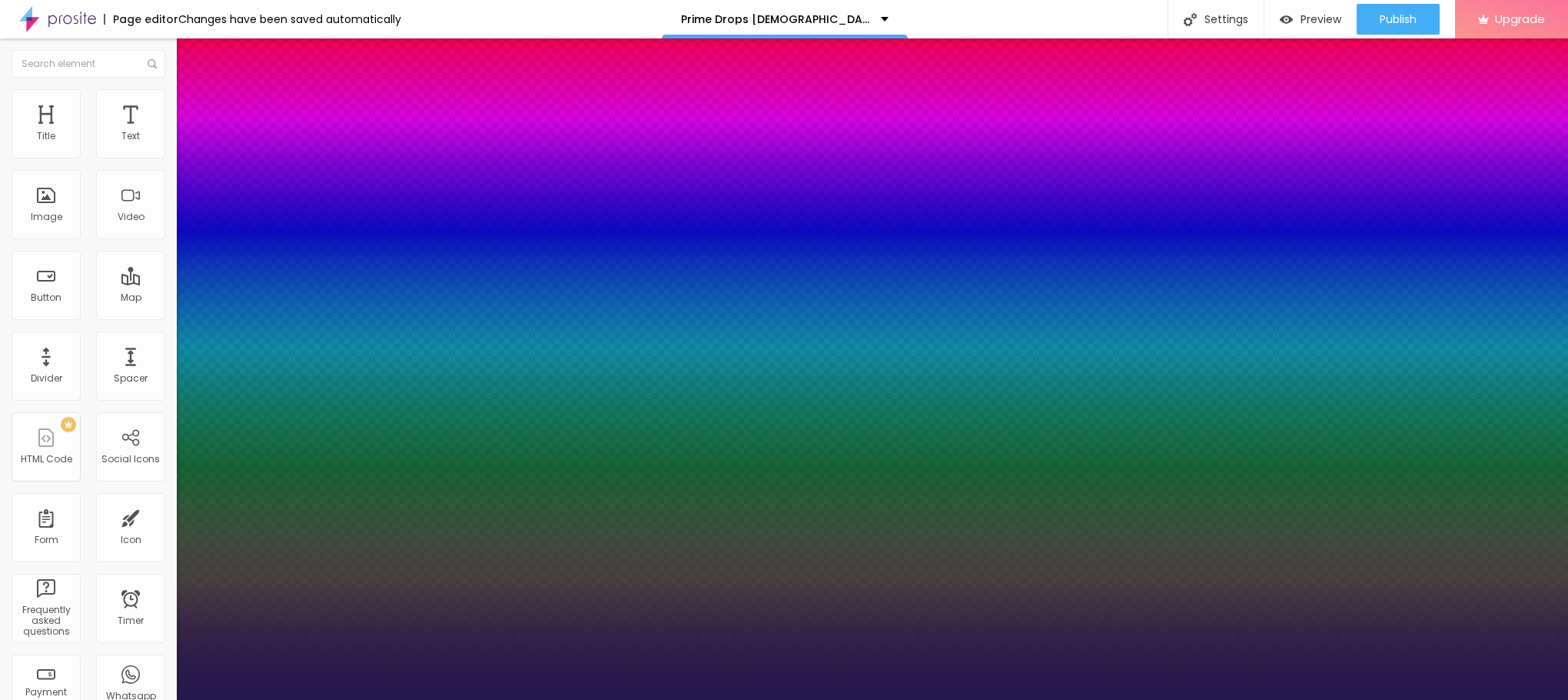
type input "19"
type input "1"
type input "20"
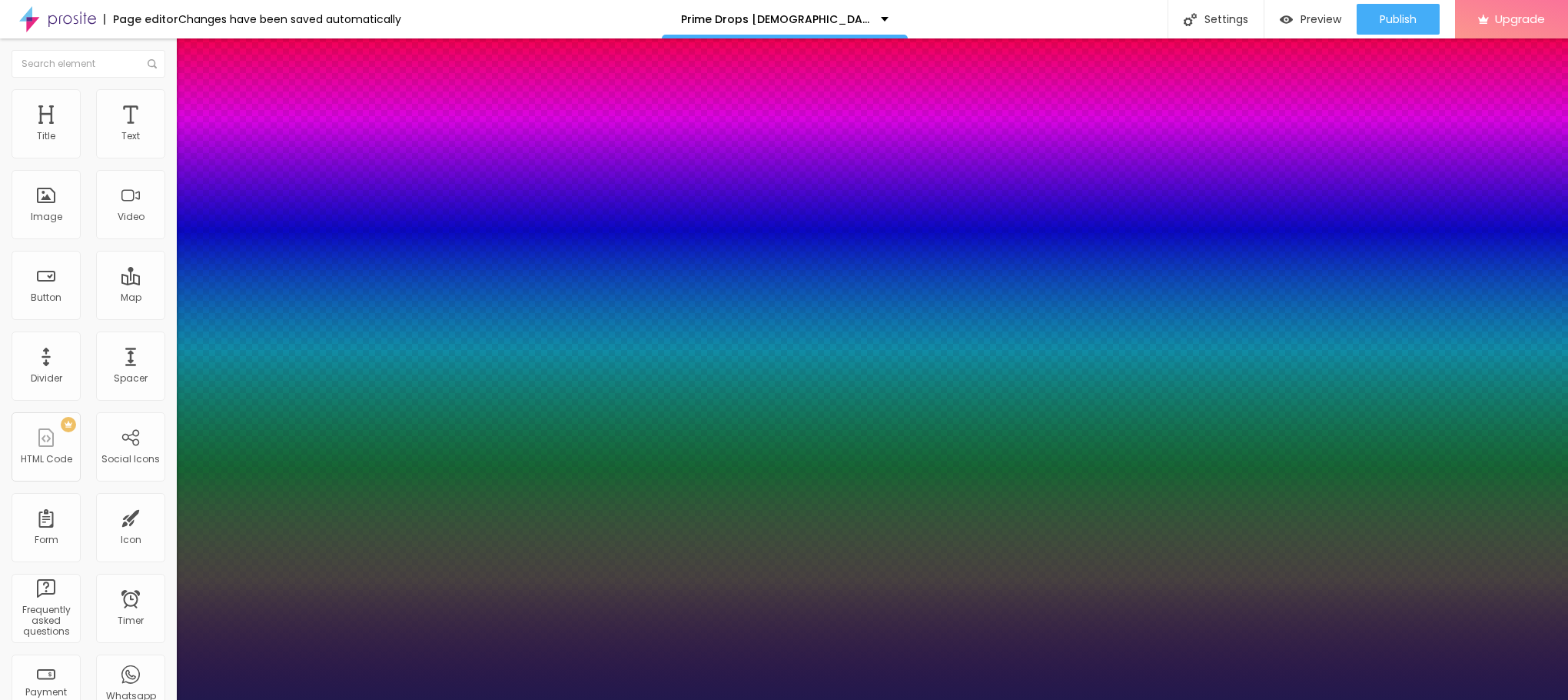
type input "1"
type input "21"
type input "1"
drag, startPoint x: 206, startPoint y: 263, endPoint x: 215, endPoint y: 261, distance: 9.2
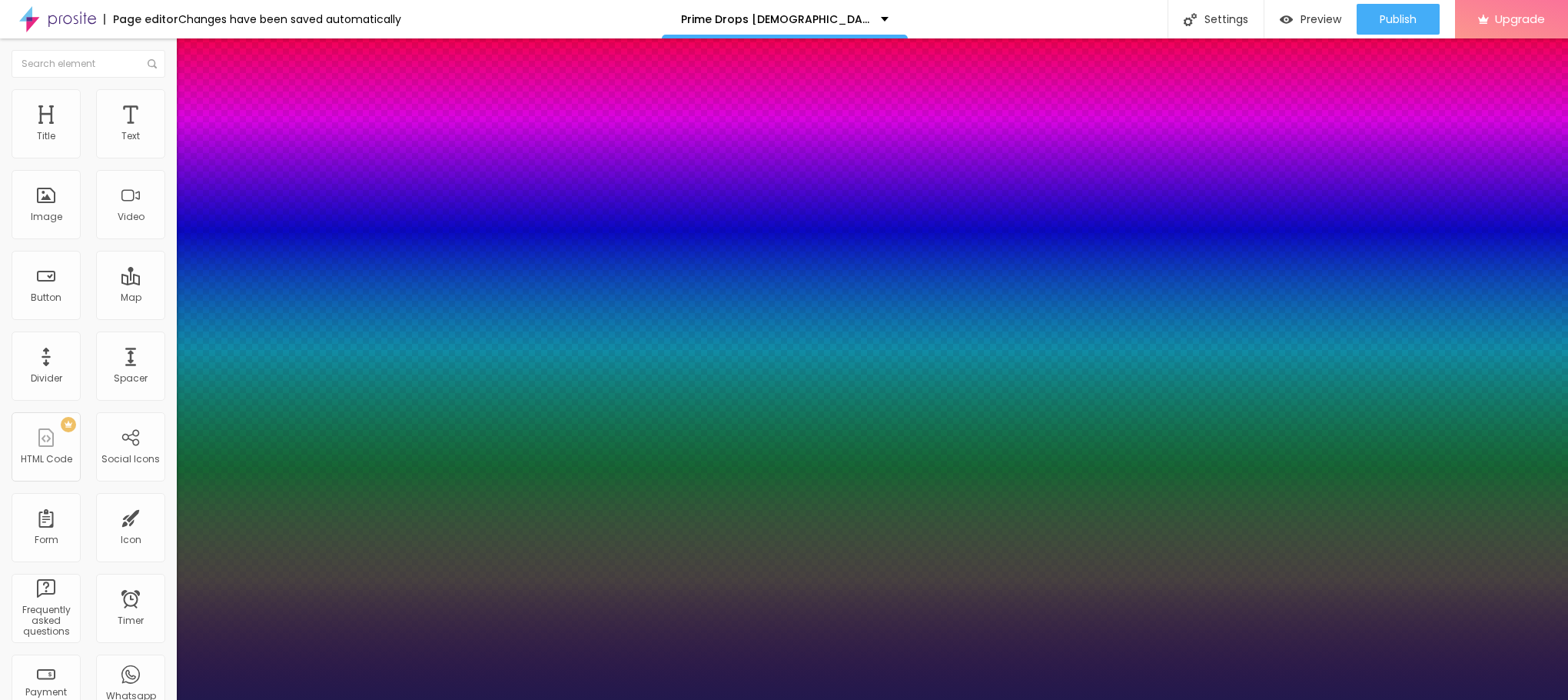
type input "21"
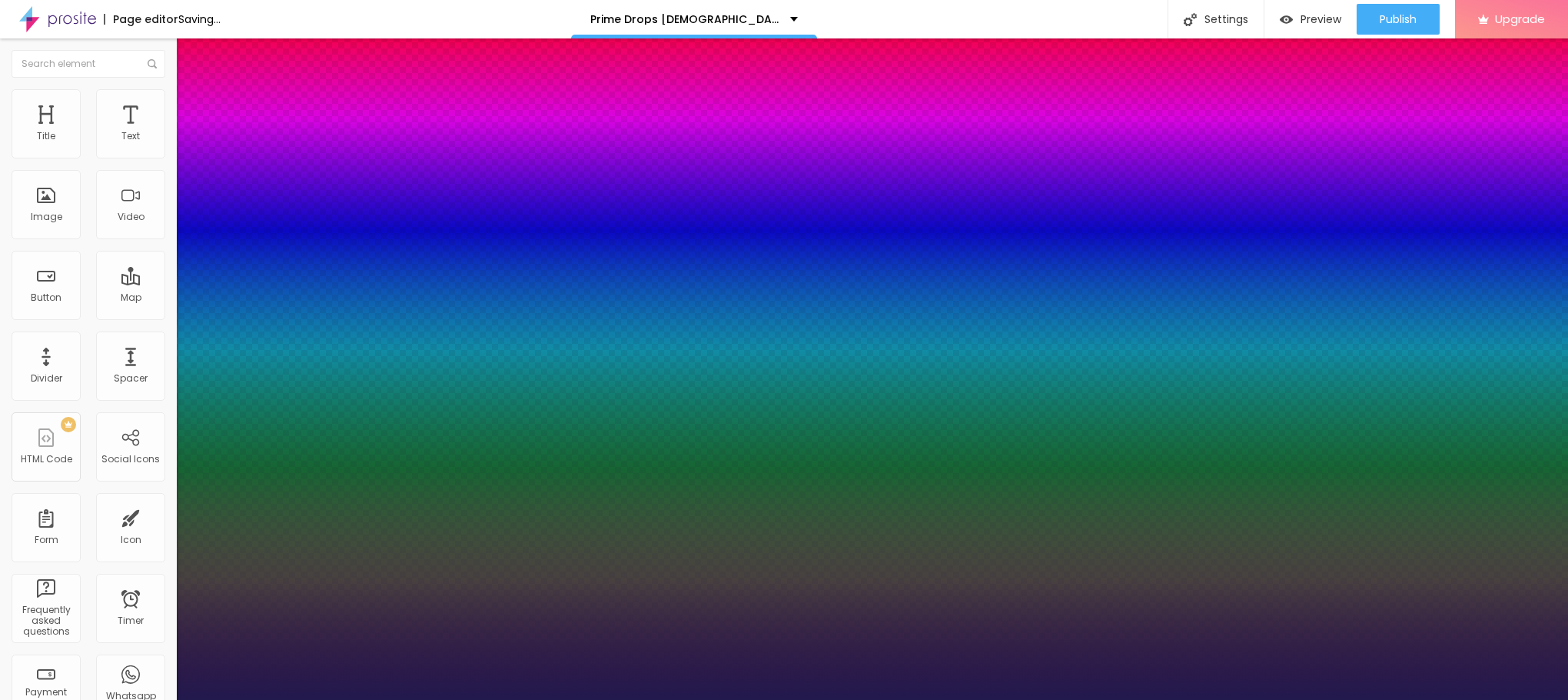
type input "1"
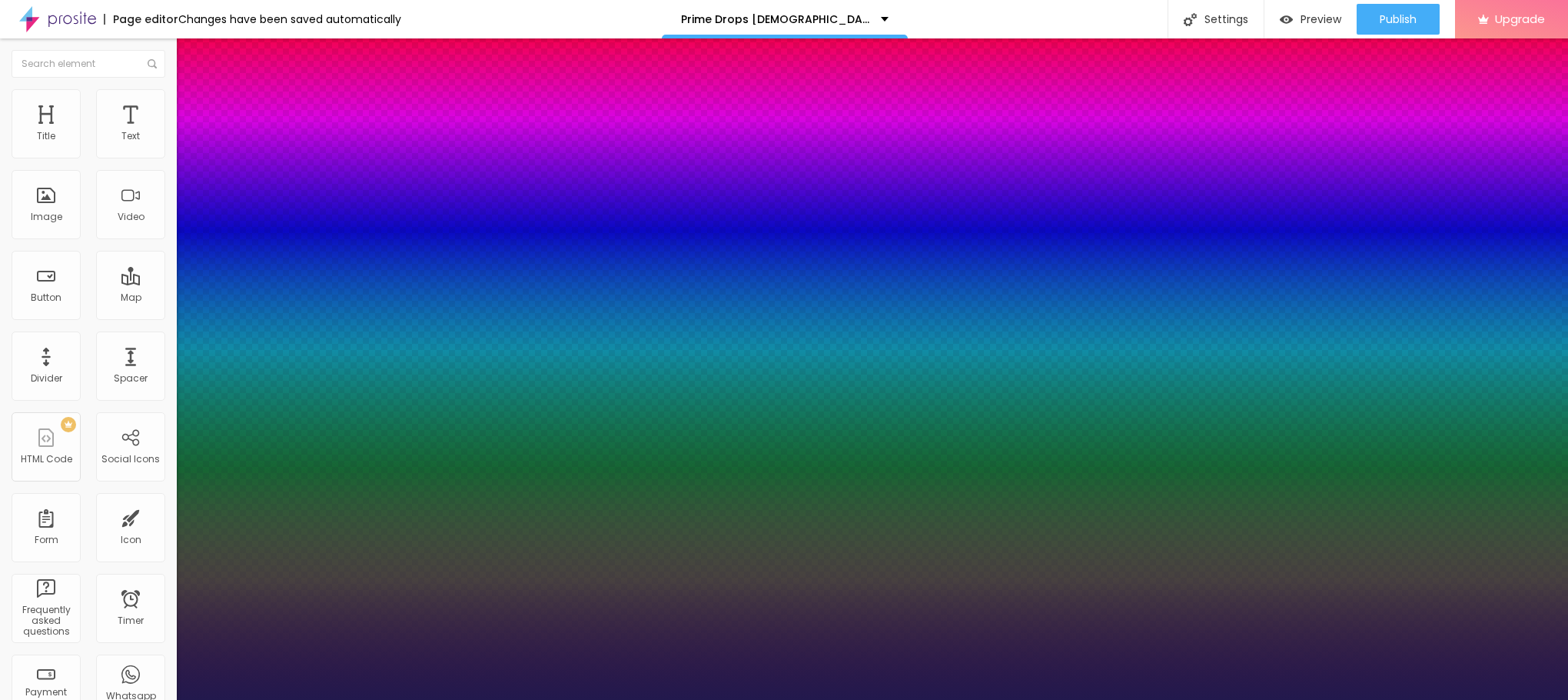
click at [662, 699] on div at bounding box center [784, 700] width 1568 height 0
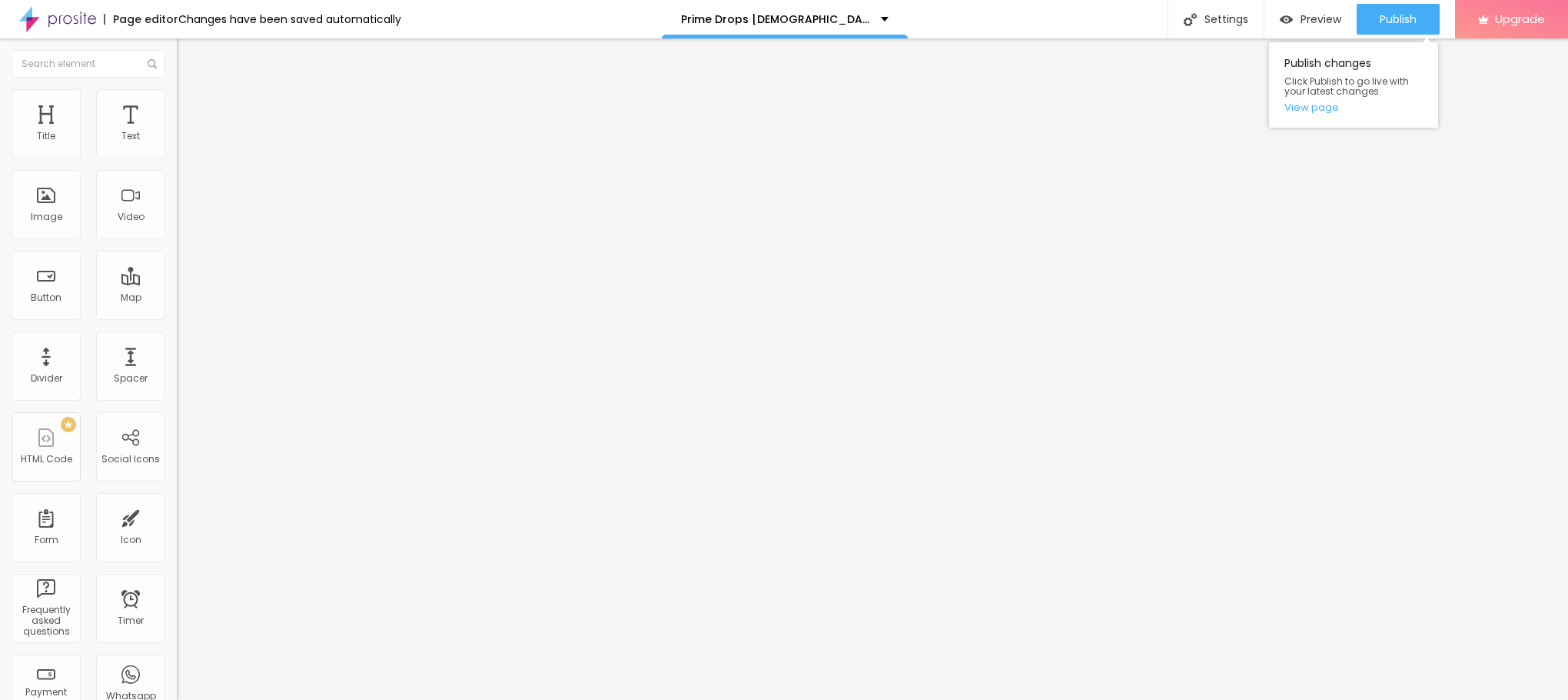
click at [1400, 3] on div "Publish Publish changes Click Publish to go live with your latest changes. View…" at bounding box center [1398, 19] width 83 height 38
click at [1397, 19] on span "Publish" at bounding box center [1398, 20] width 37 height 13
click at [1305, 118] on div "Publish changes Click Publish to go live with your latest changes. View page" at bounding box center [1353, 84] width 169 height 85
click at [1306, 111] on link "View page" at bounding box center [1353, 106] width 139 height 10
